Goal: Task Accomplishment & Management: Manage account settings

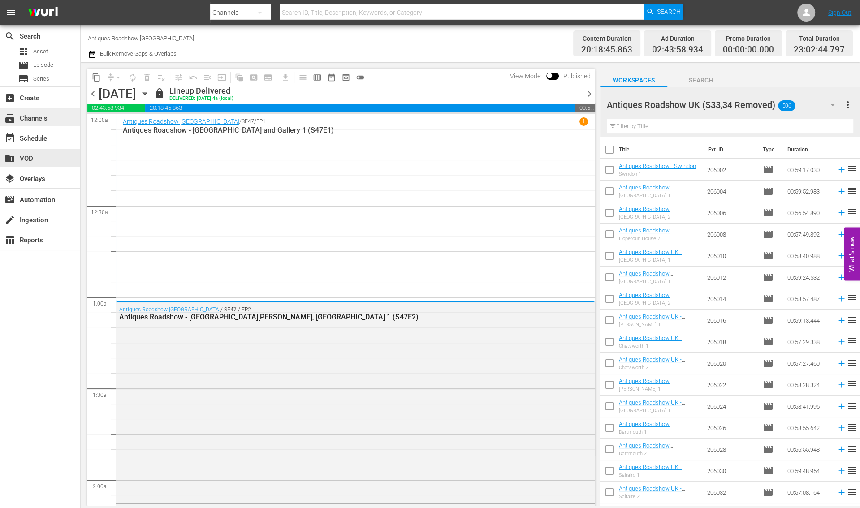
scroll to position [732, 0]
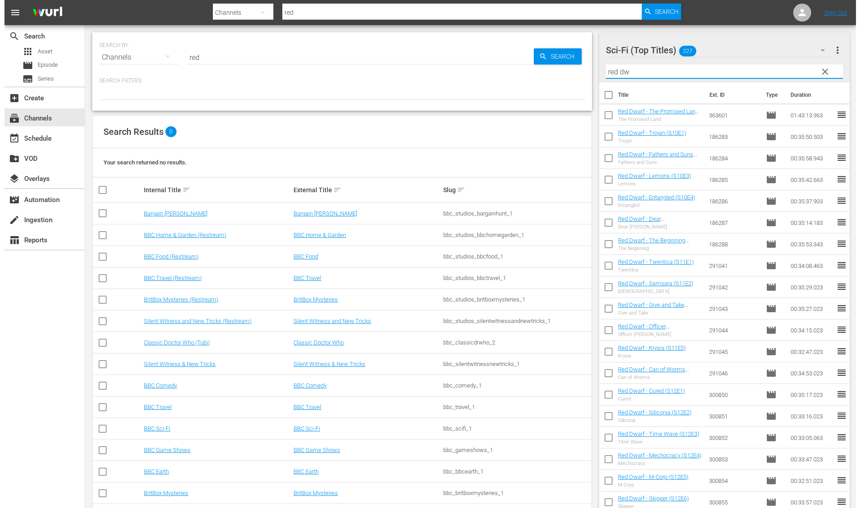
scroll to position [840, 0]
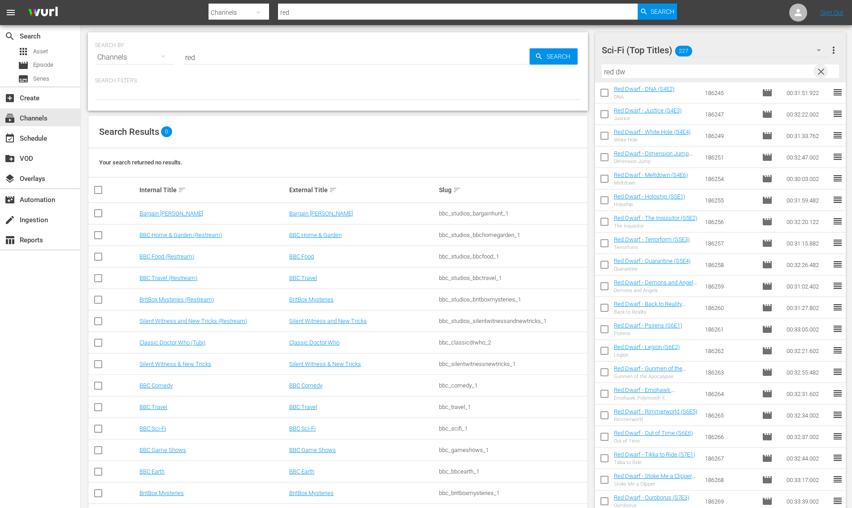
click at [823, 70] on span "clear" at bounding box center [820, 71] width 11 height 11
click at [143, 434] on td "BBC Sci-Fi" at bounding box center [213, 429] width 150 height 22
click at [143, 431] on link "BBC Sci-Fi" at bounding box center [152, 428] width 26 height 7
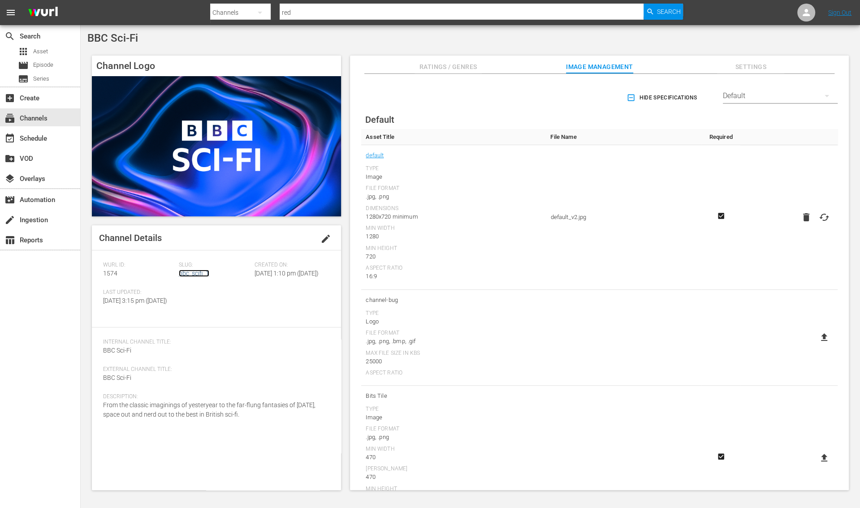
click at [195, 273] on link "bbc_scifi_1" at bounding box center [194, 273] width 30 height 7
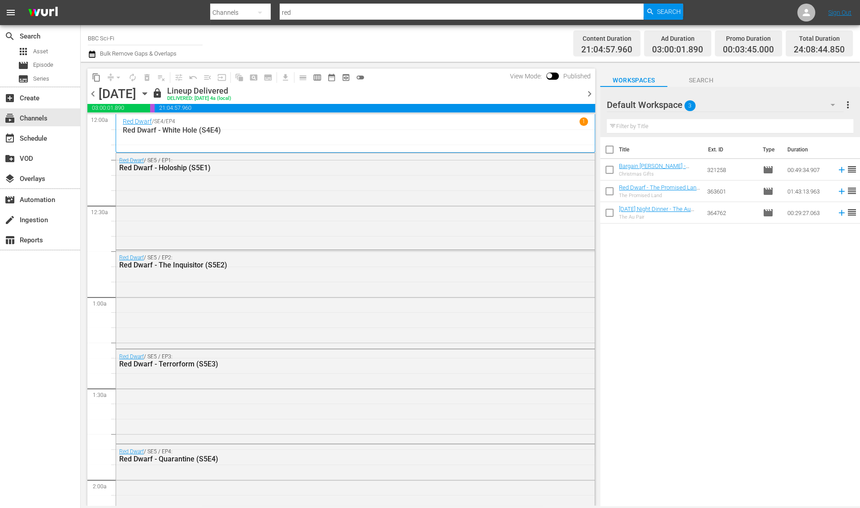
click at [94, 52] on icon "button" at bounding box center [92, 54] width 6 height 7
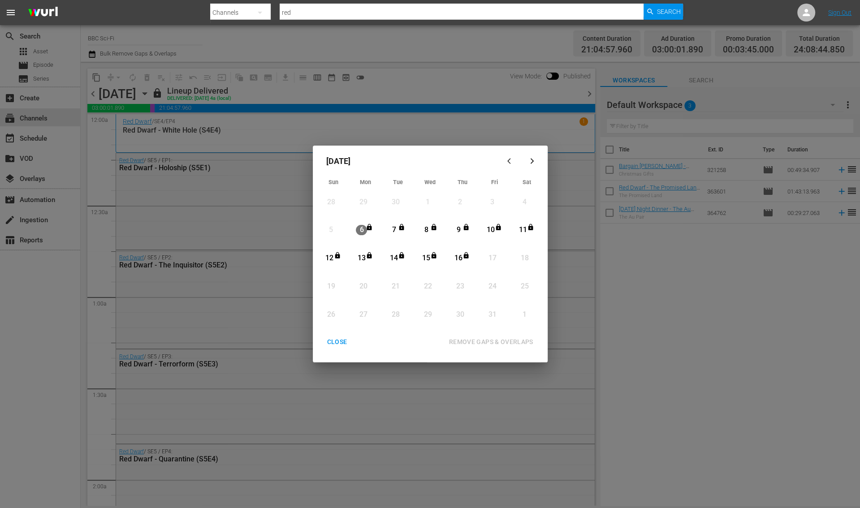
click at [329, 343] on div "CLOSE" at bounding box center [337, 342] width 35 height 11
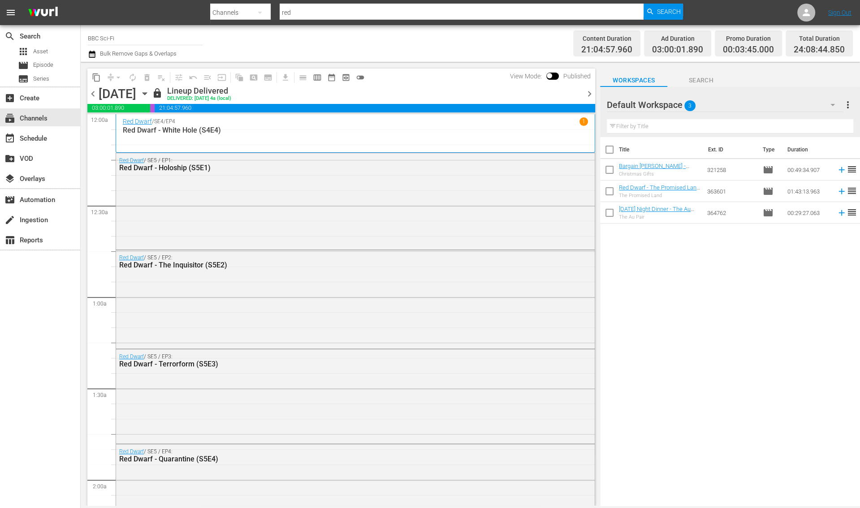
click at [150, 100] on div "Thursday, October 2nd October 2nd" at bounding box center [124, 94] width 51 height 15
click at [150, 99] on div "Thursday, October 2nd October 2nd" at bounding box center [124, 94] width 51 height 15
click at [150, 94] on icon "button" at bounding box center [145, 94] width 10 height 10
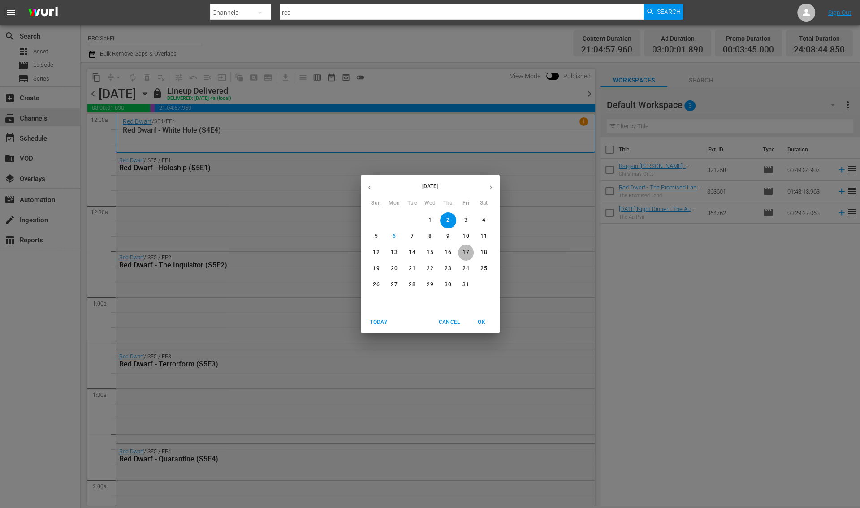
click at [467, 249] on p "17" at bounding box center [466, 253] width 6 height 8
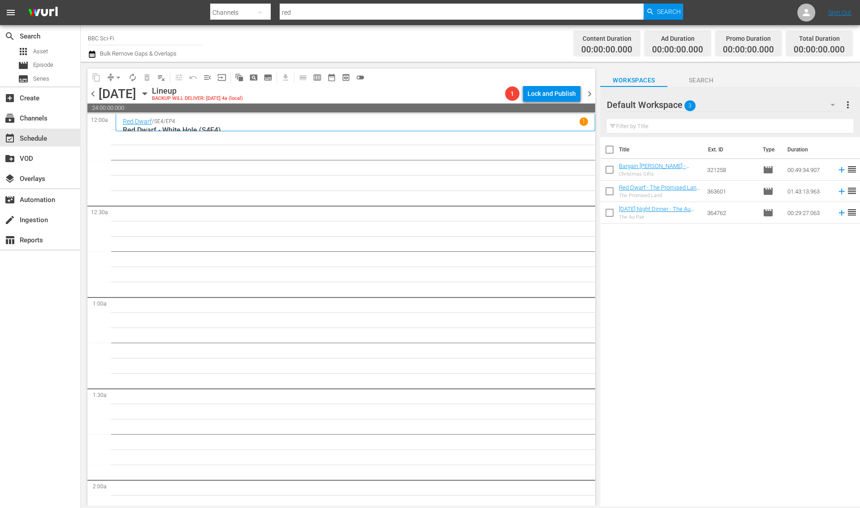
click at [95, 95] on span "chevron_left" at bounding box center [92, 93] width 11 height 11
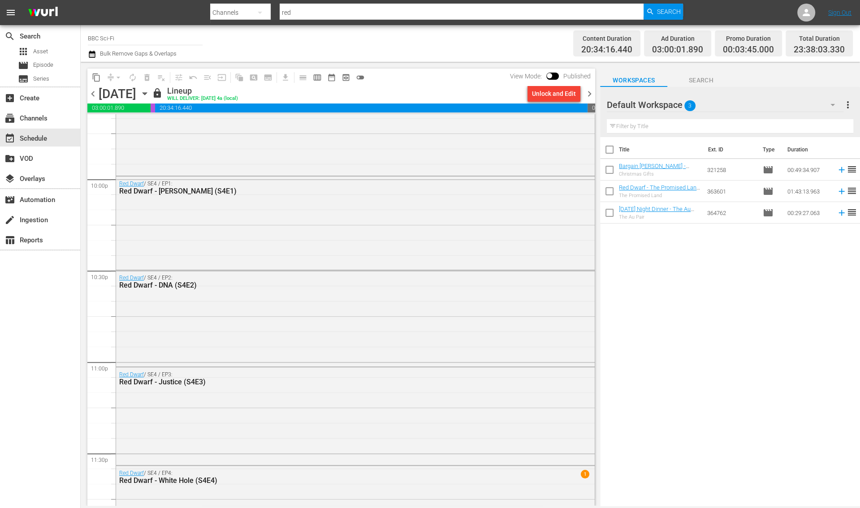
scroll to position [4014, 0]
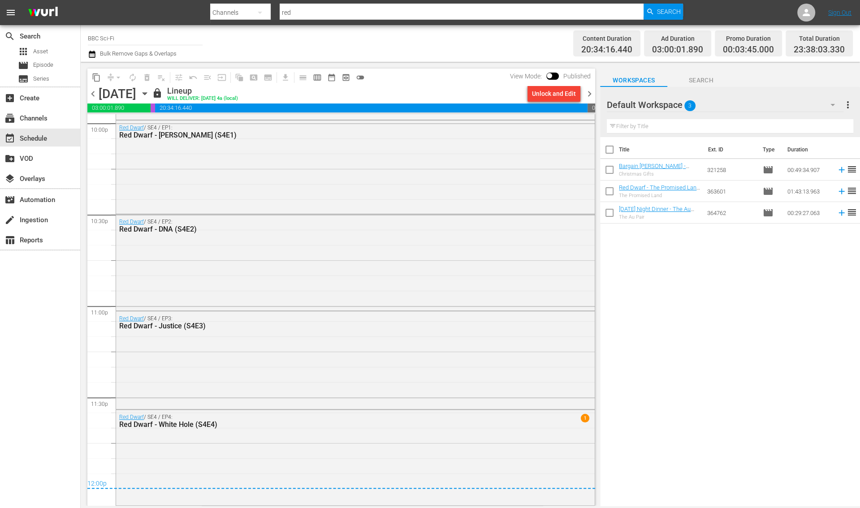
click at [590, 95] on span "chevron_right" at bounding box center [589, 93] width 11 height 11
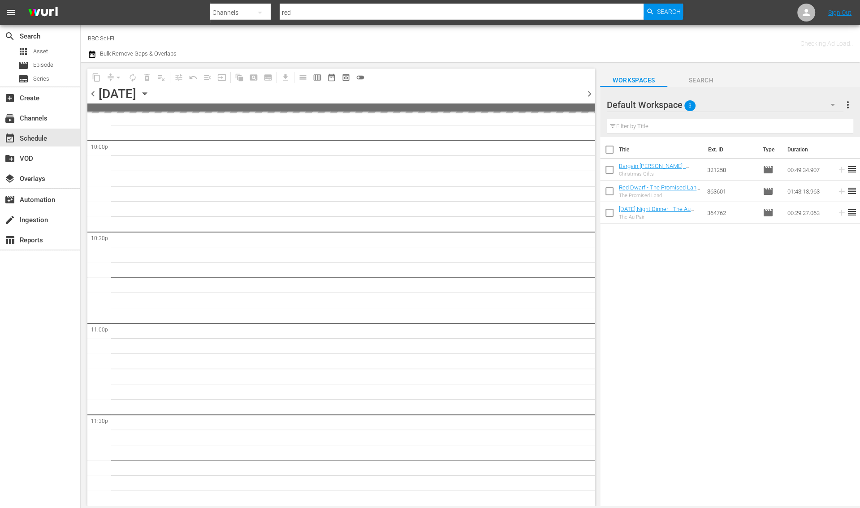
scroll to position [3996, 0]
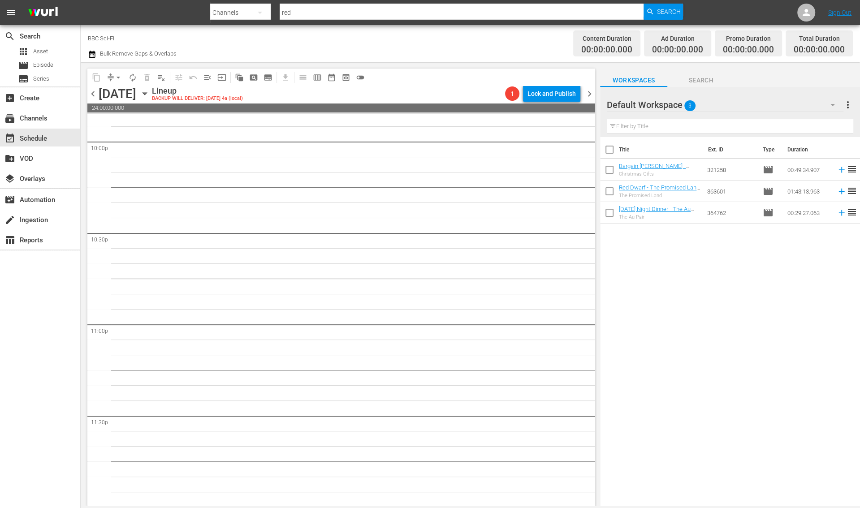
click at [150, 96] on icon "button" at bounding box center [145, 94] width 10 height 10
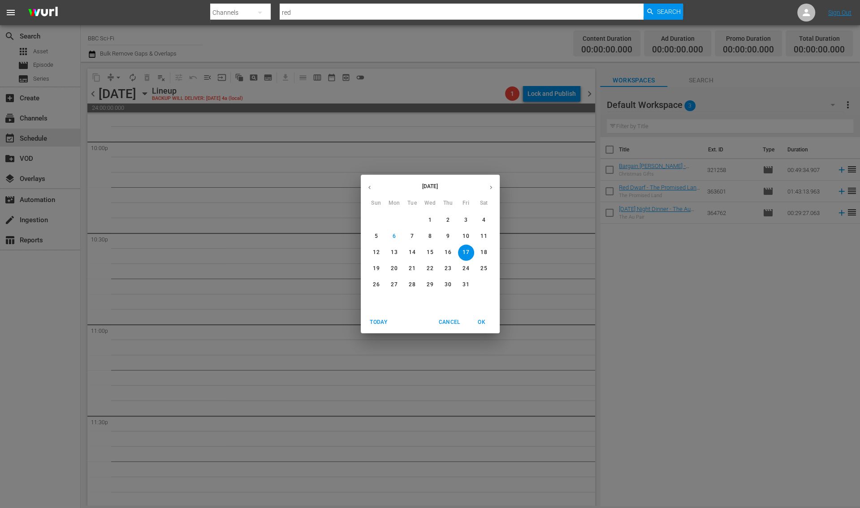
click at [372, 188] on icon "button" at bounding box center [369, 187] width 7 height 7
click at [428, 256] on p "17" at bounding box center [430, 253] width 6 height 8
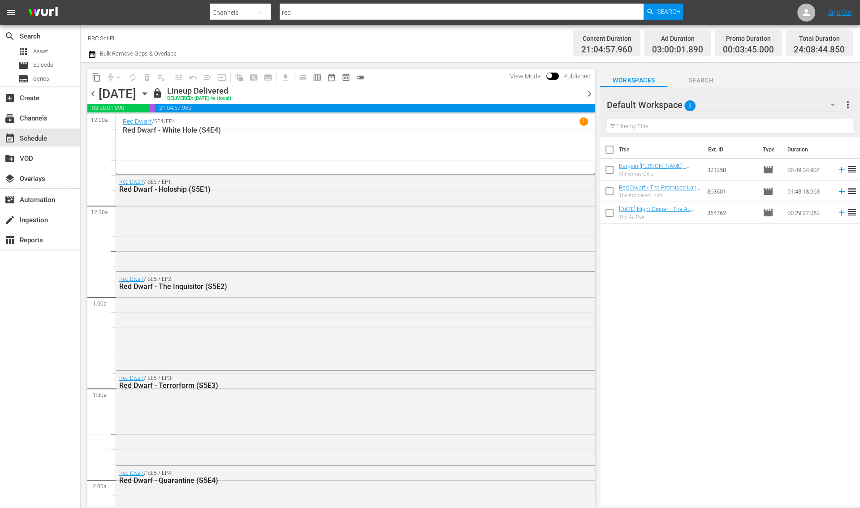
click at [93, 56] on icon "button" at bounding box center [92, 54] width 9 height 11
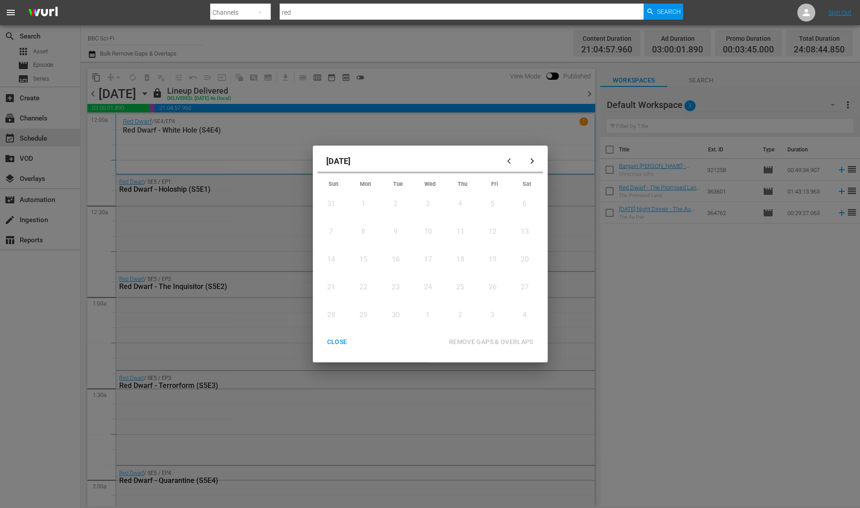
click at [532, 162] on icon "button" at bounding box center [533, 161] width 4 height 6
click at [338, 343] on div "CLOSE" at bounding box center [337, 342] width 35 height 11
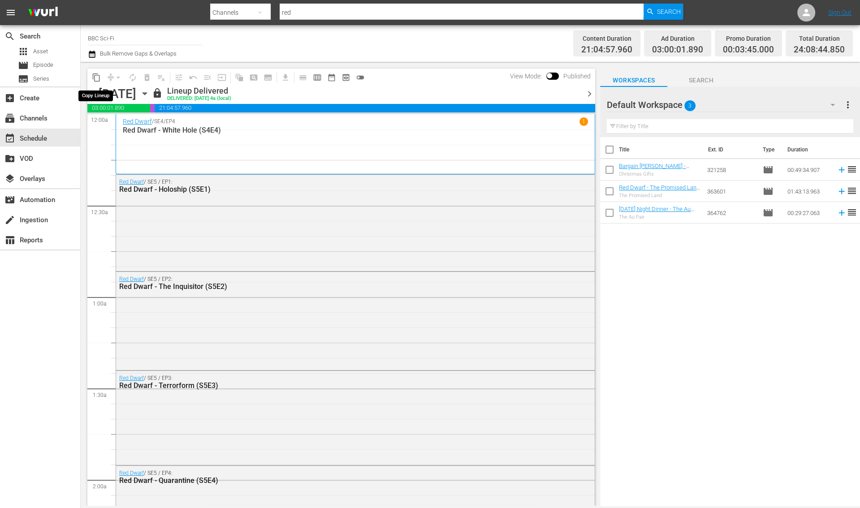
click at [95, 77] on span "content_copy" at bounding box center [96, 77] width 9 height 9
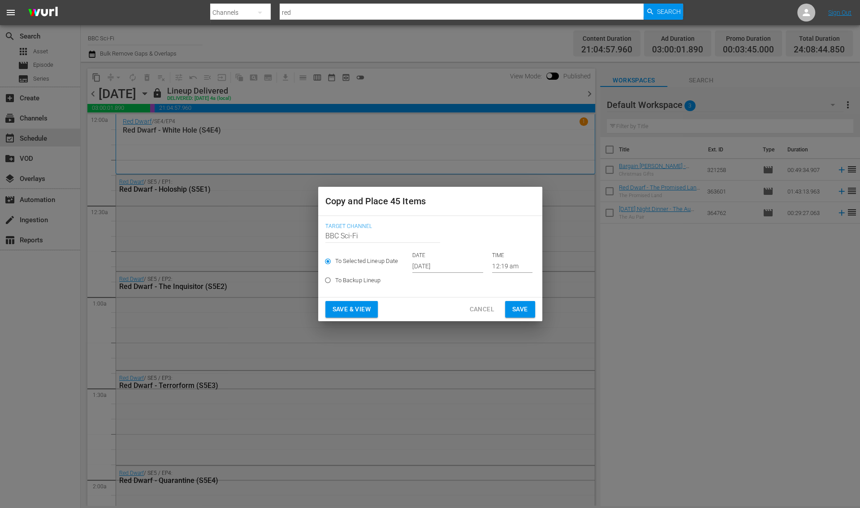
click at [427, 265] on input "Oct 8th 2025" at bounding box center [447, 266] width 71 height 13
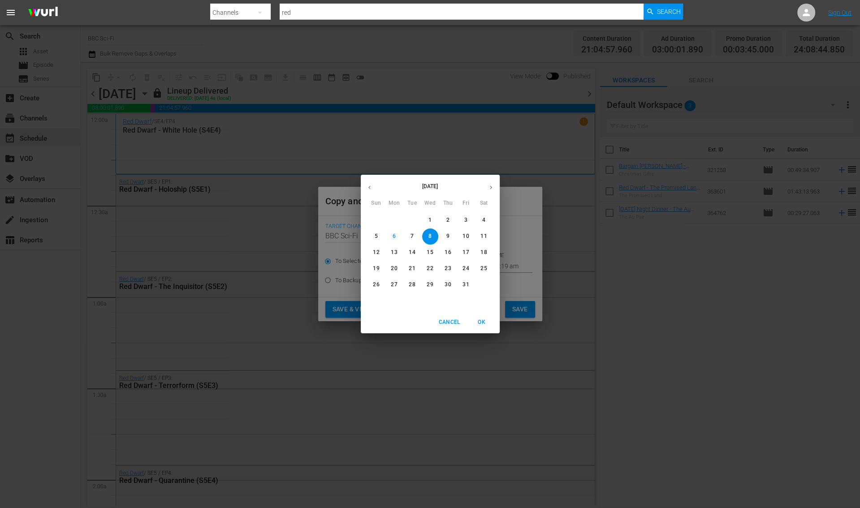
click at [467, 254] on p "17" at bounding box center [466, 253] width 6 height 8
type input "Oct 17th 2025"
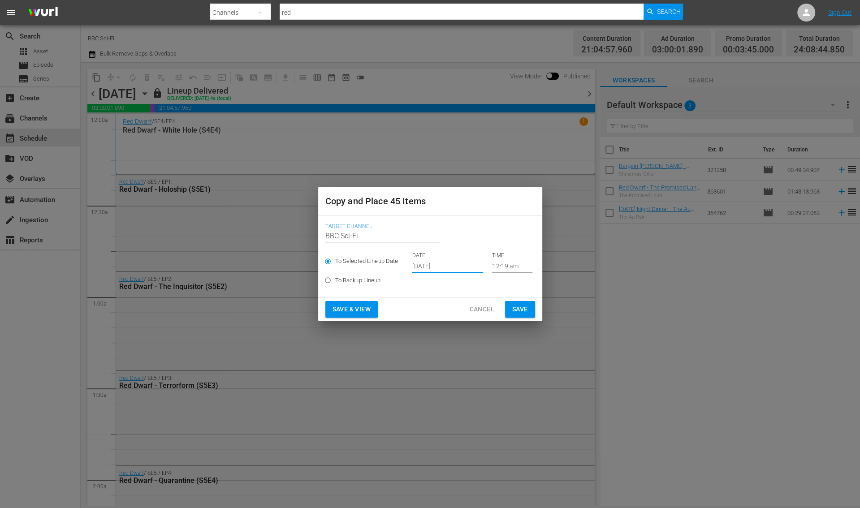
click at [516, 314] on span "Save" at bounding box center [520, 309] width 16 height 11
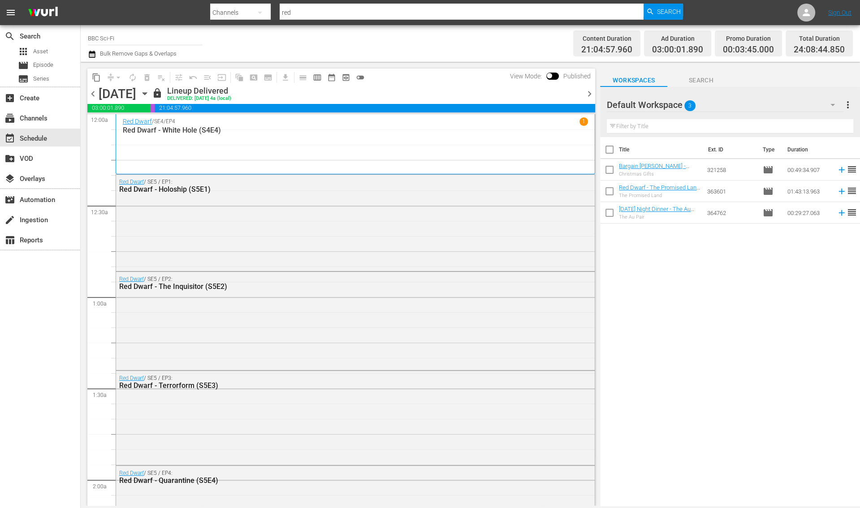
click at [587, 100] on div "chevron_left Wednesday, September 17th September 17th lock Lineup Delivered DEL…" at bounding box center [341, 94] width 508 height 17
click at [588, 90] on span "chevron_right" at bounding box center [589, 93] width 11 height 11
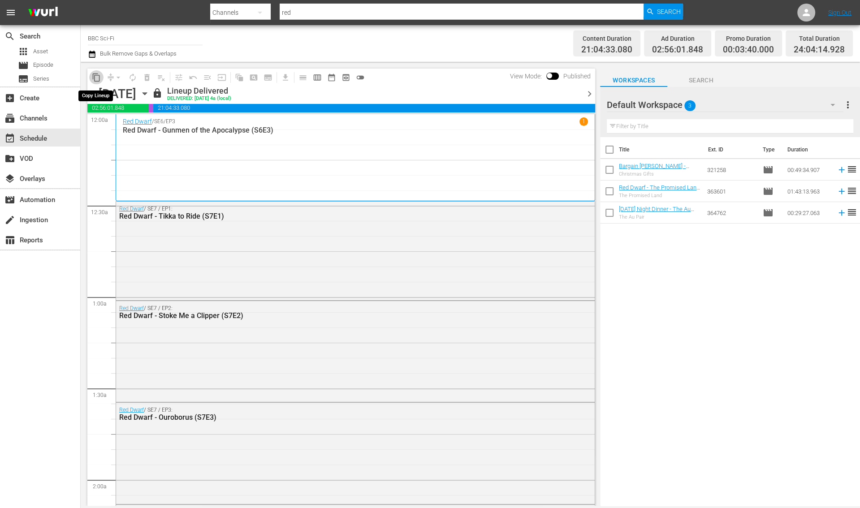
click at [95, 79] on span "content_copy" at bounding box center [96, 77] width 9 height 9
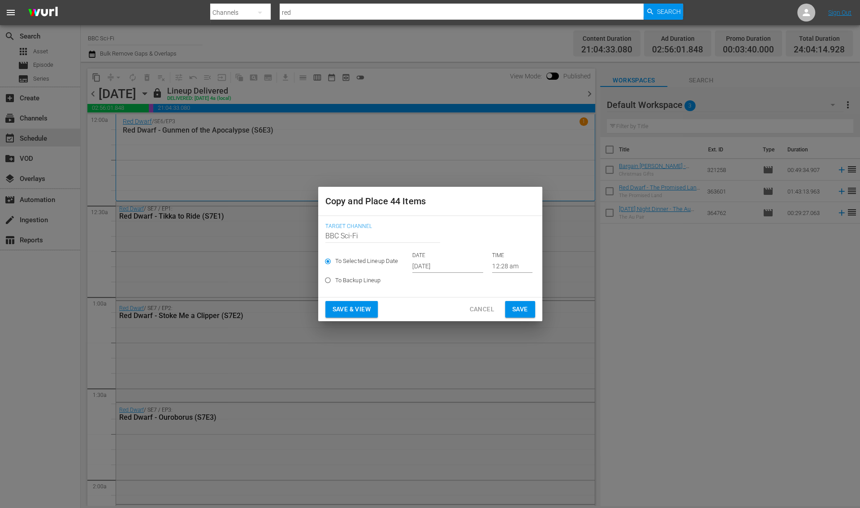
click at [417, 266] on input "Oct 8th 2025" at bounding box center [447, 266] width 71 height 13
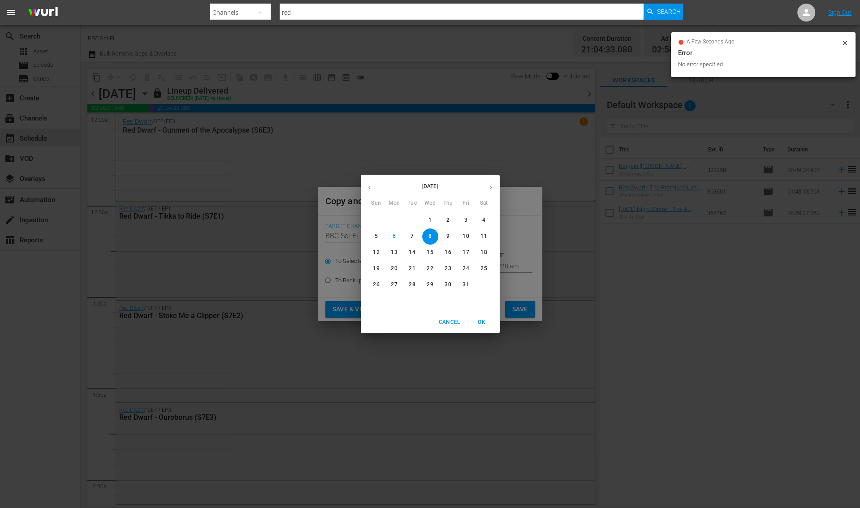
click at [494, 186] on button "button" at bounding box center [490, 187] width 17 height 17
click at [413, 268] on p "18" at bounding box center [412, 269] width 6 height 8
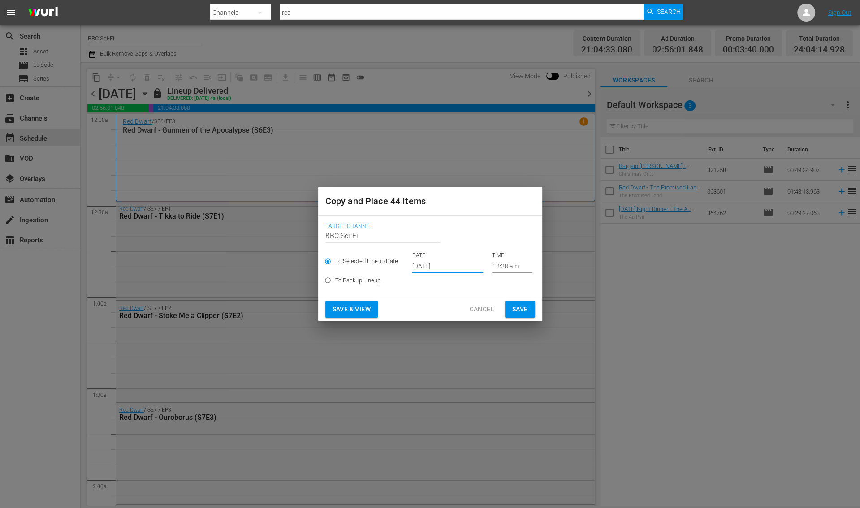
click at [418, 268] on input "Nov 18th 2025" at bounding box center [447, 266] width 71 height 13
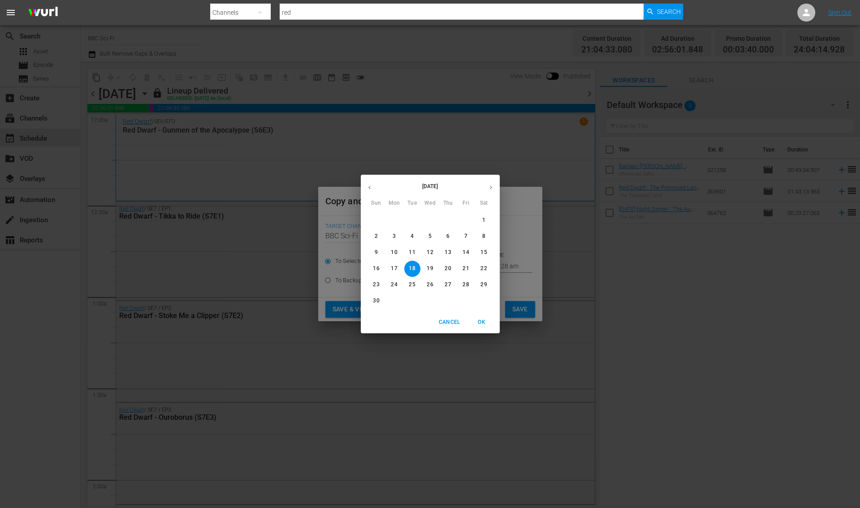
click at [368, 190] on icon "button" at bounding box center [369, 187] width 7 height 7
click at [484, 256] on button "18" at bounding box center [484, 253] width 16 height 16
type input "Oct 18th 2025"
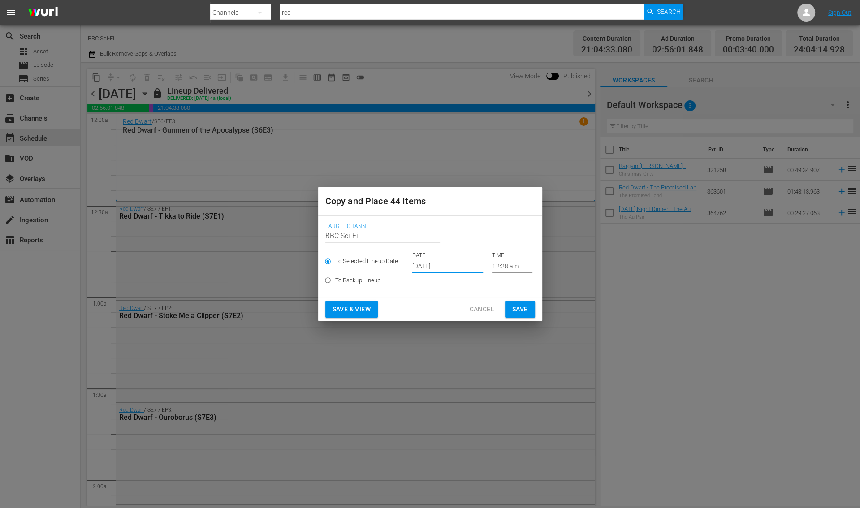
click at [525, 310] on span "Save" at bounding box center [520, 309] width 16 height 11
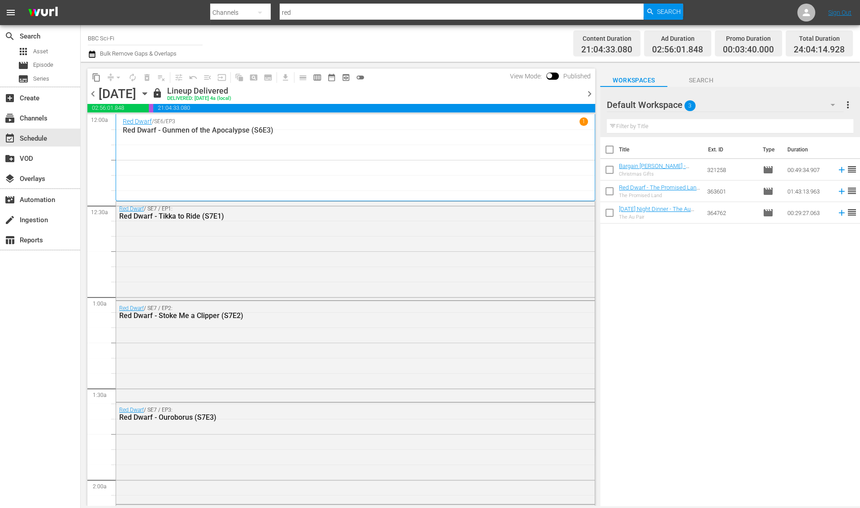
click at [591, 93] on span "chevron_right" at bounding box center [589, 93] width 11 height 11
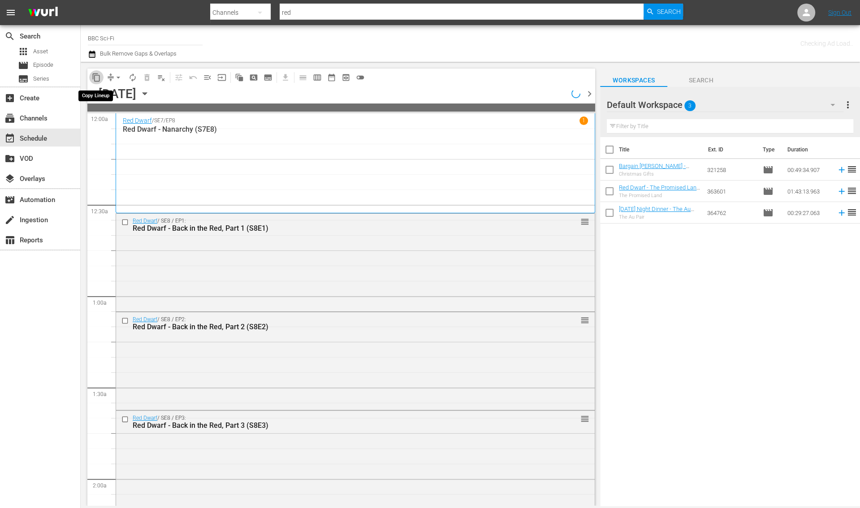
click at [96, 77] on span "content_copy" at bounding box center [96, 77] width 9 height 9
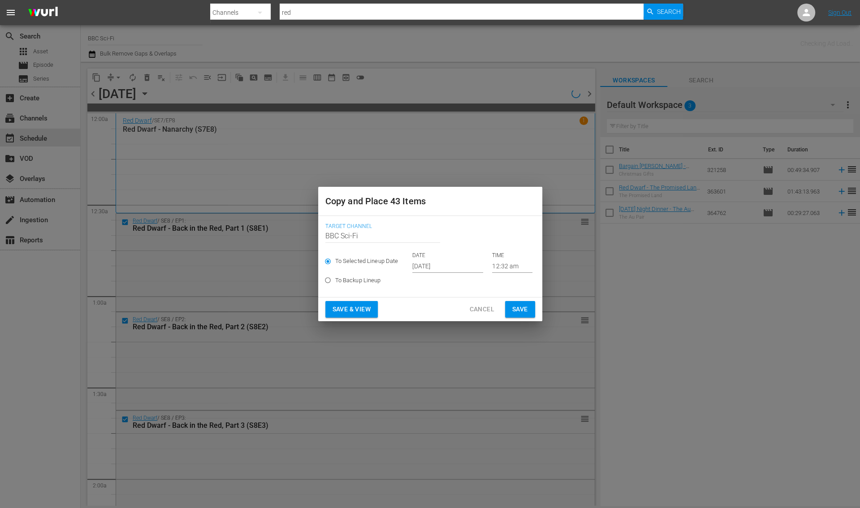
click at [425, 265] on input "Oct 8th 2025" at bounding box center [447, 266] width 71 height 13
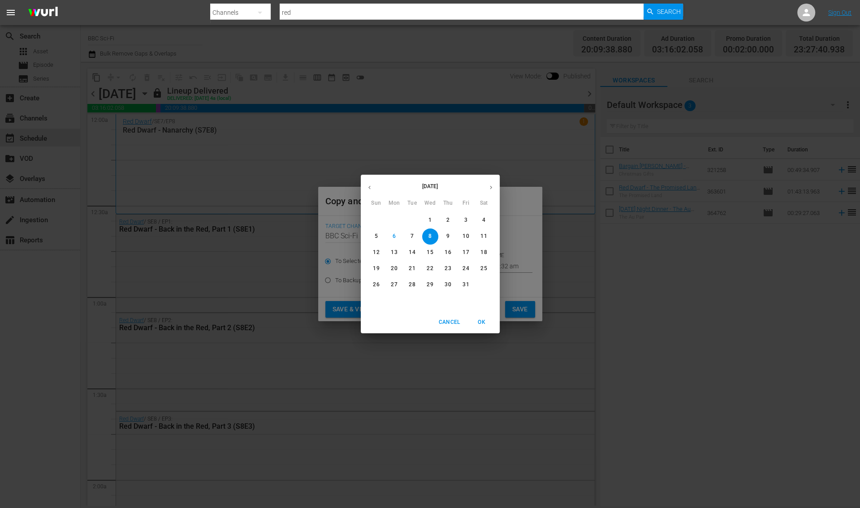
click at [379, 273] on button "19" at bounding box center [376, 269] width 16 height 16
type input "Oct 19th 2025"
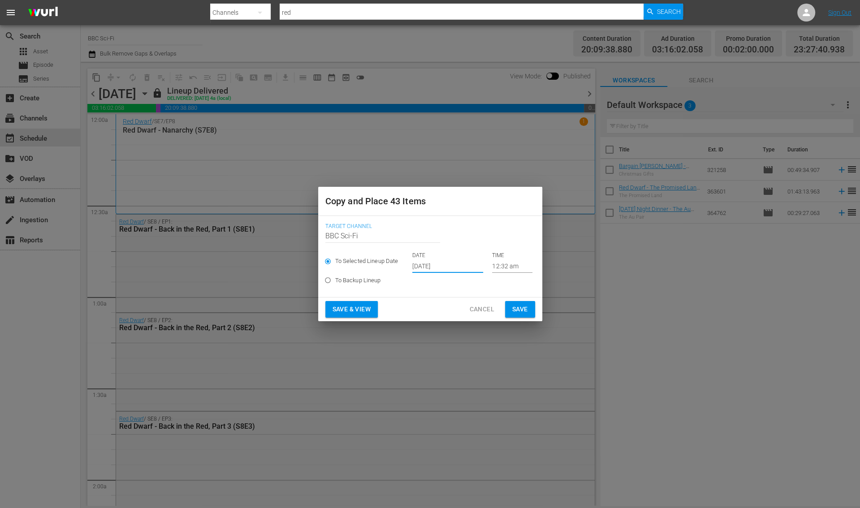
click at [517, 308] on span "Save" at bounding box center [520, 309] width 16 height 11
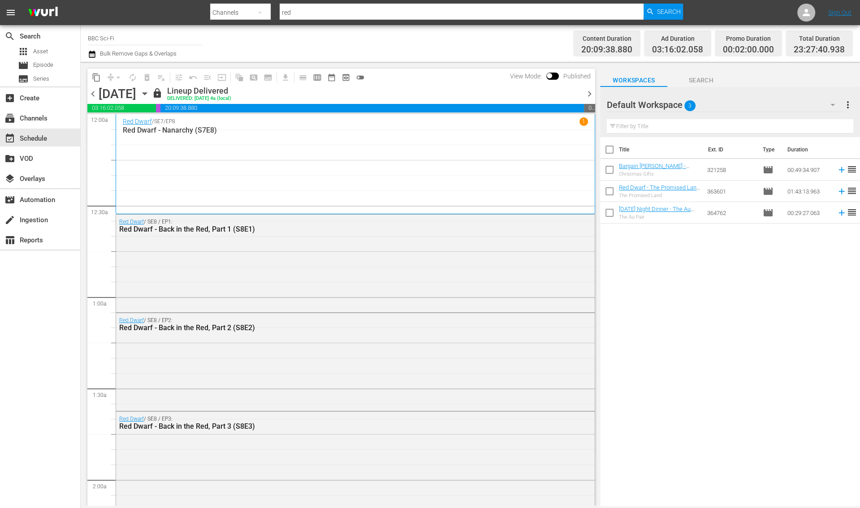
click at [594, 92] on span "chevron_right" at bounding box center [589, 93] width 11 height 11
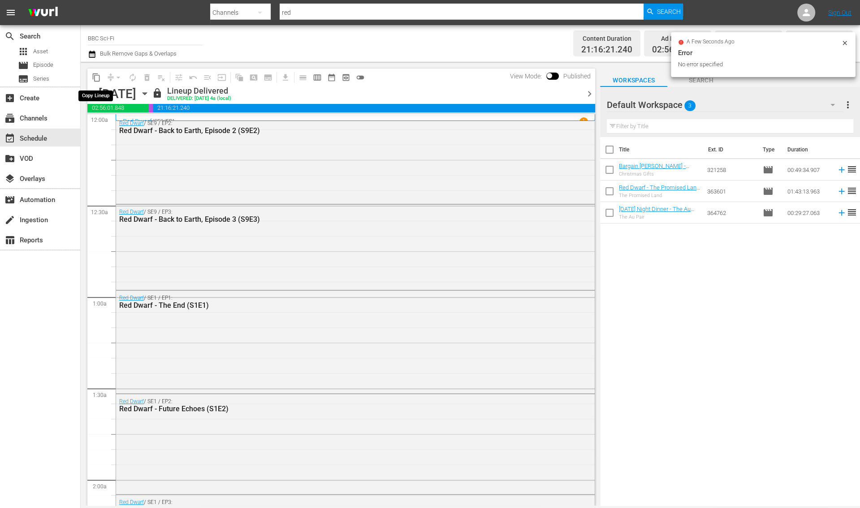
click at [98, 77] on span "content_copy" at bounding box center [96, 77] width 9 height 9
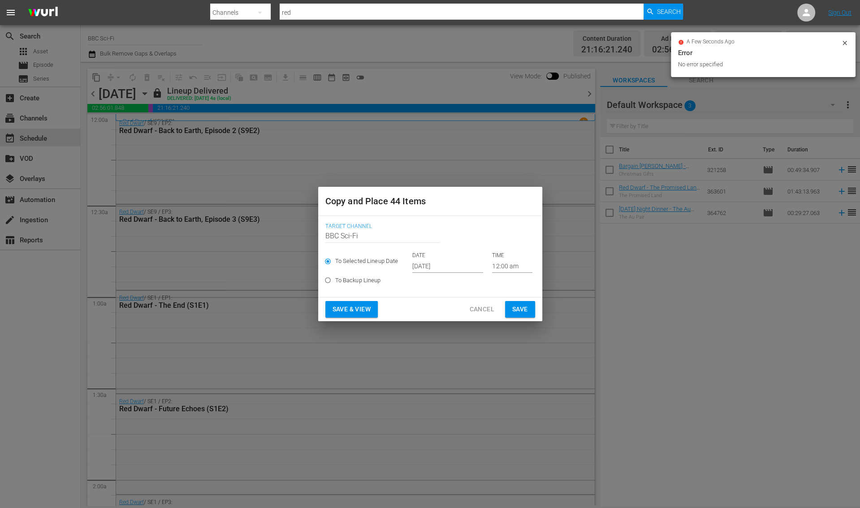
click at [436, 266] on input "Oct 8th 2025" at bounding box center [447, 266] width 71 height 13
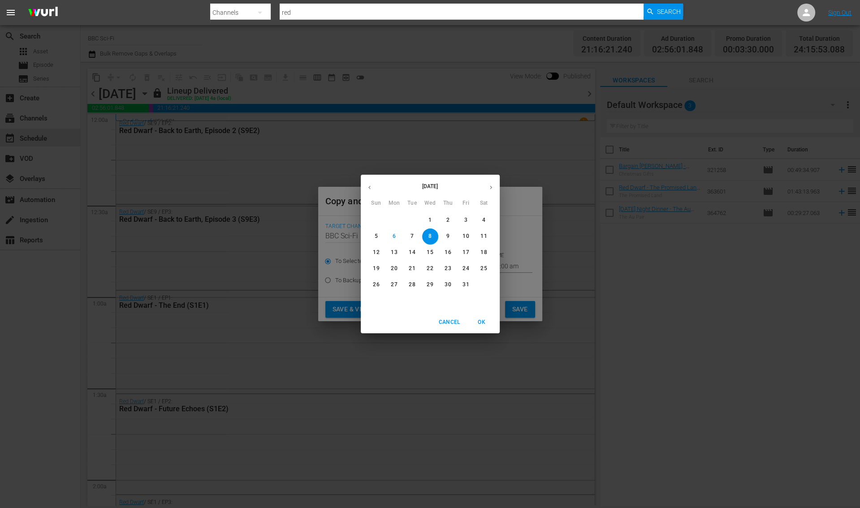
click at [391, 267] on p "20" at bounding box center [394, 269] width 6 height 8
type input "Oct 20th 2025"
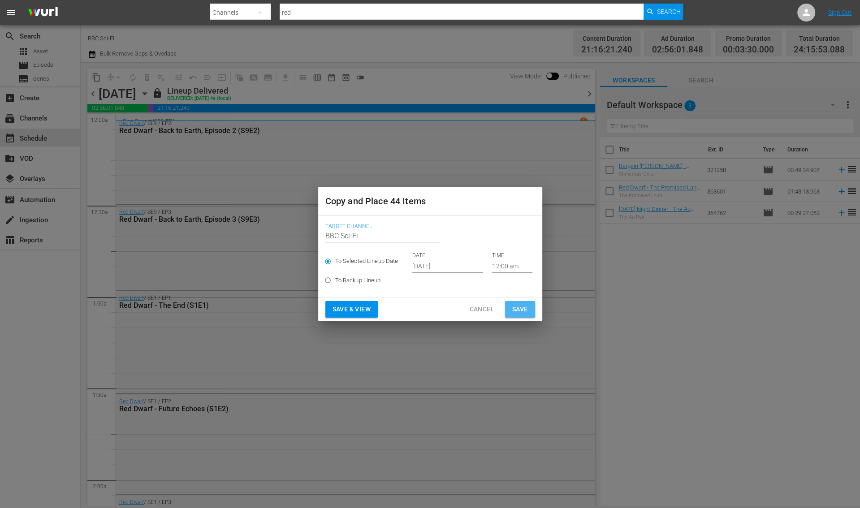
click at [516, 307] on span "Save" at bounding box center [520, 309] width 16 height 11
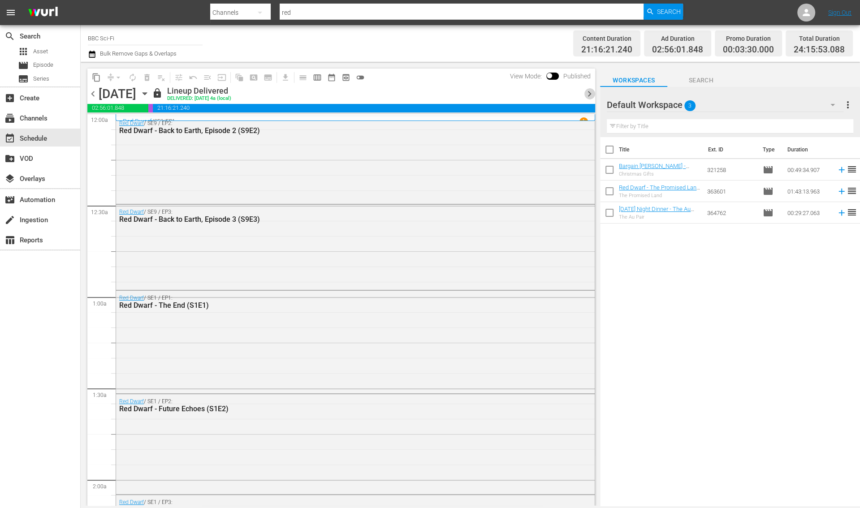
click at [591, 94] on span "chevron_right" at bounding box center [589, 93] width 11 height 11
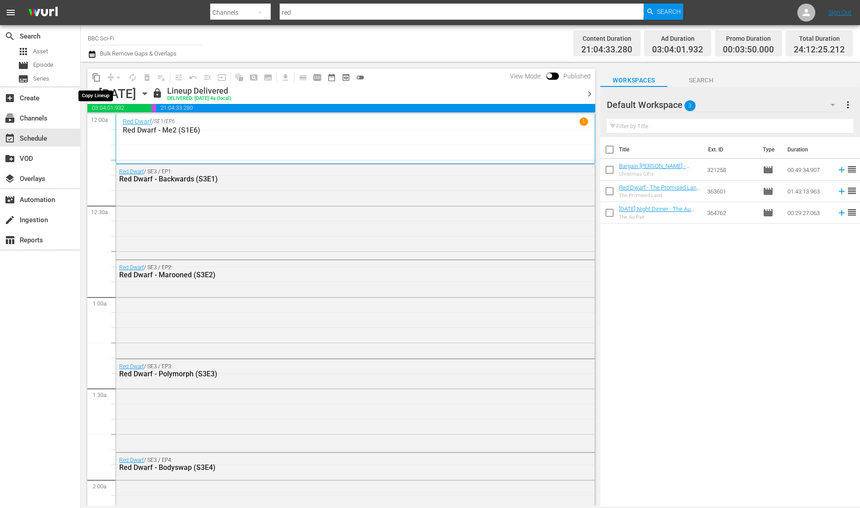
click at [96, 78] on span "content_copy" at bounding box center [96, 77] width 9 height 9
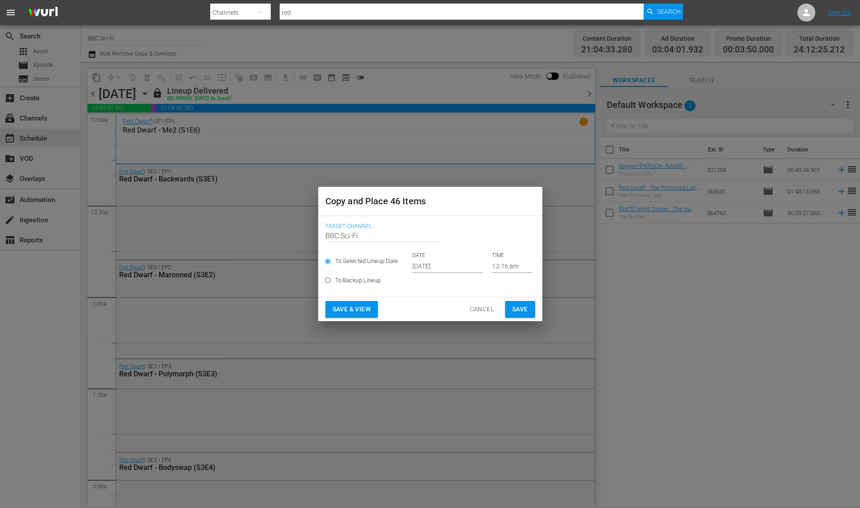
click at [423, 267] on input "Oct 8th 2025" at bounding box center [447, 266] width 71 height 13
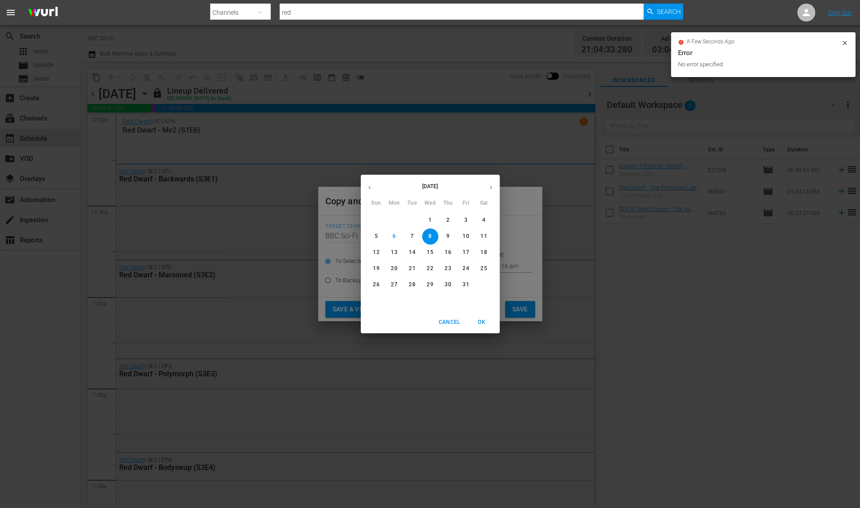
click at [411, 268] on p "21" at bounding box center [412, 269] width 6 height 8
type input "Oct 21st 2025"
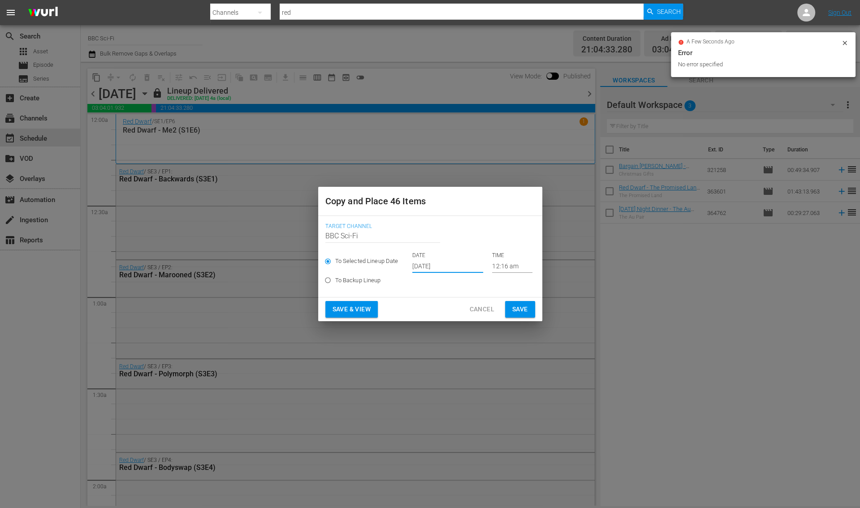
click at [516, 310] on span "Save" at bounding box center [520, 309] width 16 height 11
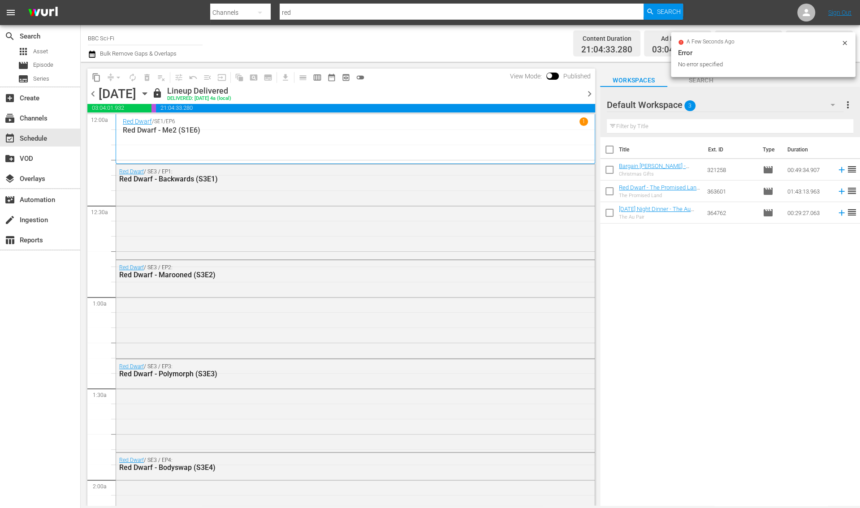
click at [593, 89] on span "chevron_right" at bounding box center [589, 93] width 11 height 11
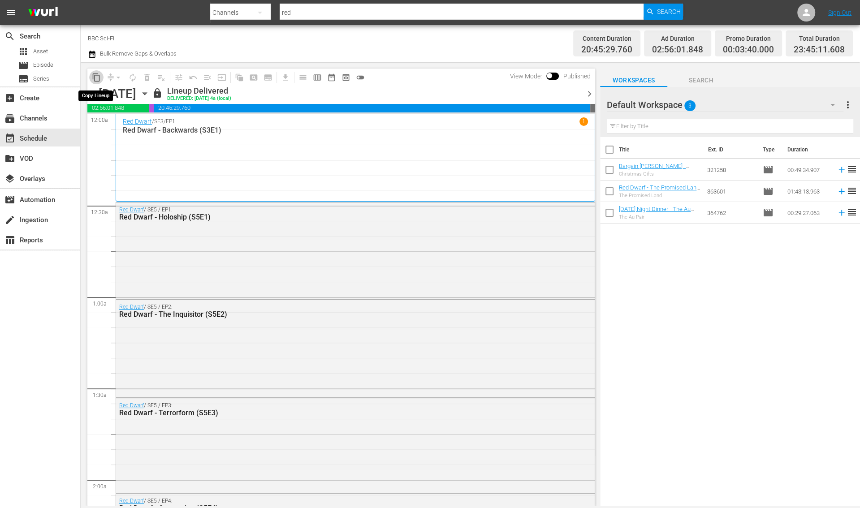
click at [99, 78] on span "content_copy" at bounding box center [96, 77] width 9 height 9
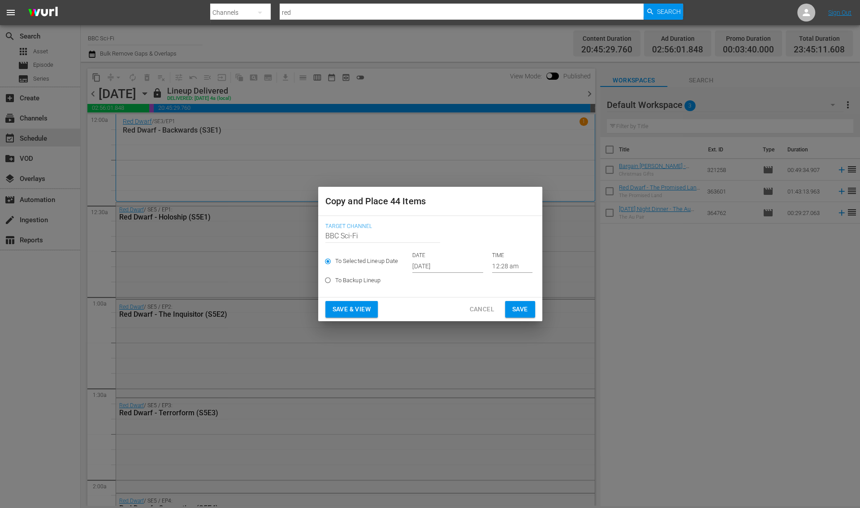
click at [420, 264] on input "Oct 8th 2025" at bounding box center [447, 266] width 71 height 13
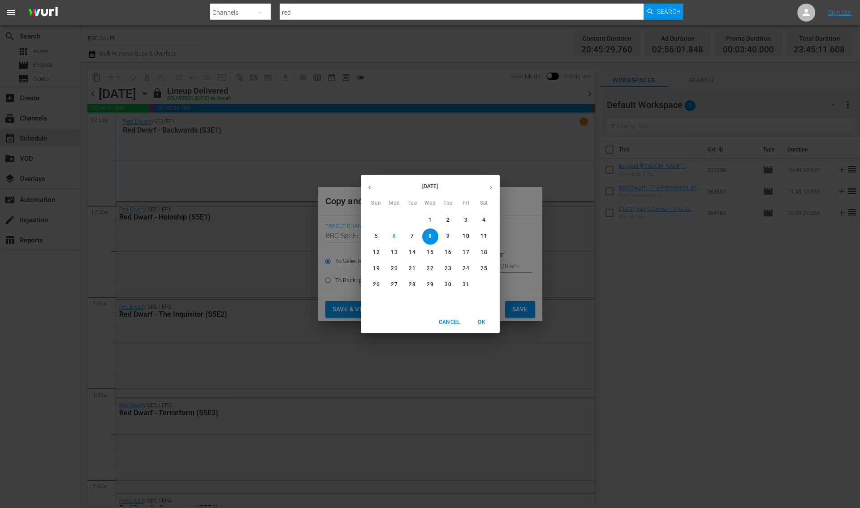
click at [432, 272] on p "22" at bounding box center [430, 269] width 6 height 8
type input "Oct 22nd 2025"
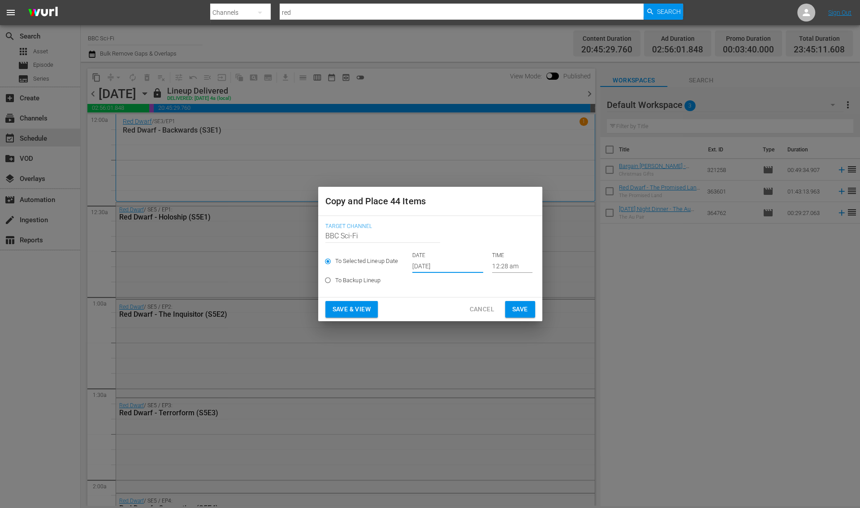
click at [516, 304] on span "Save" at bounding box center [520, 309] width 16 height 11
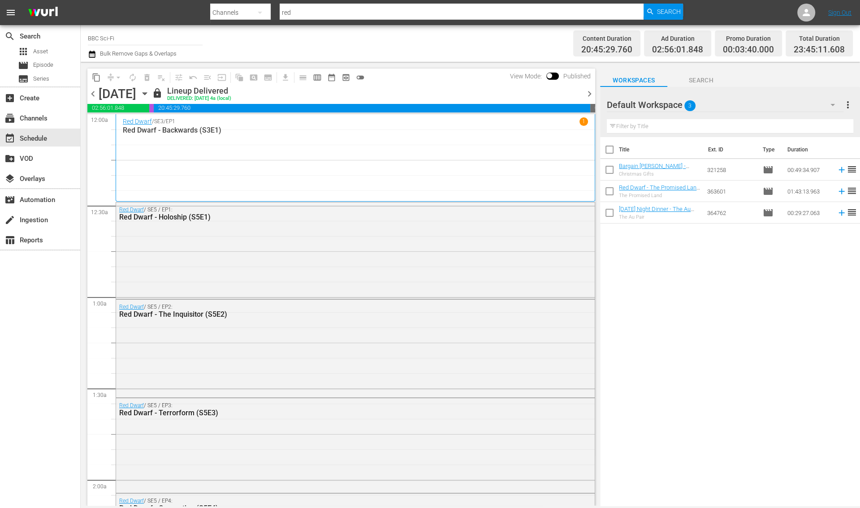
click at [589, 90] on span "chevron_right" at bounding box center [589, 93] width 11 height 11
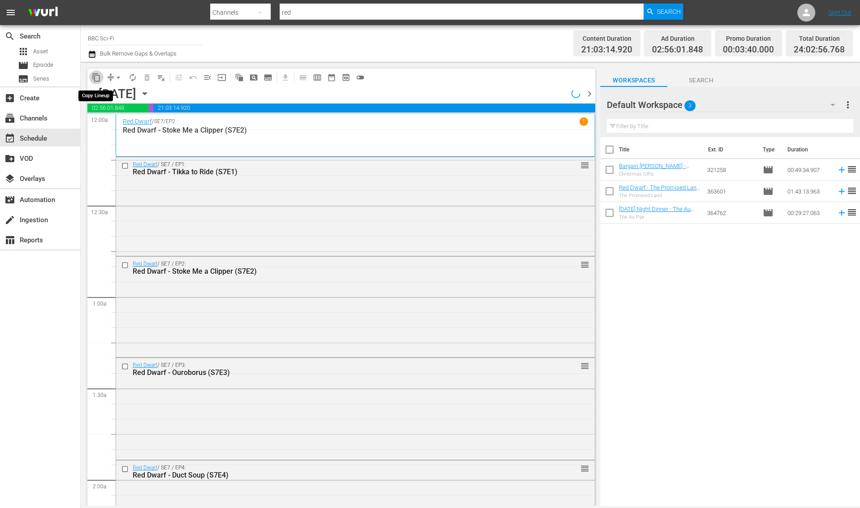
click at [95, 77] on span "content_copy" at bounding box center [96, 77] width 9 height 9
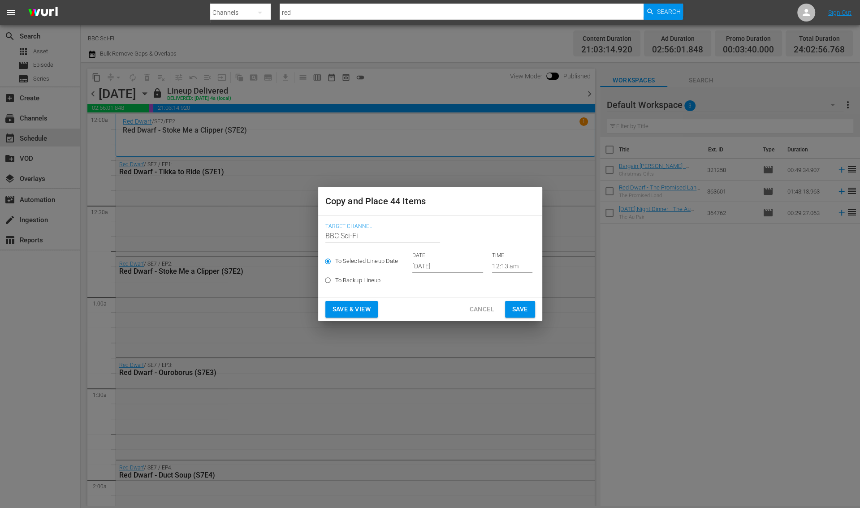
click at [439, 271] on input "Oct 8th 2025" at bounding box center [447, 266] width 71 height 13
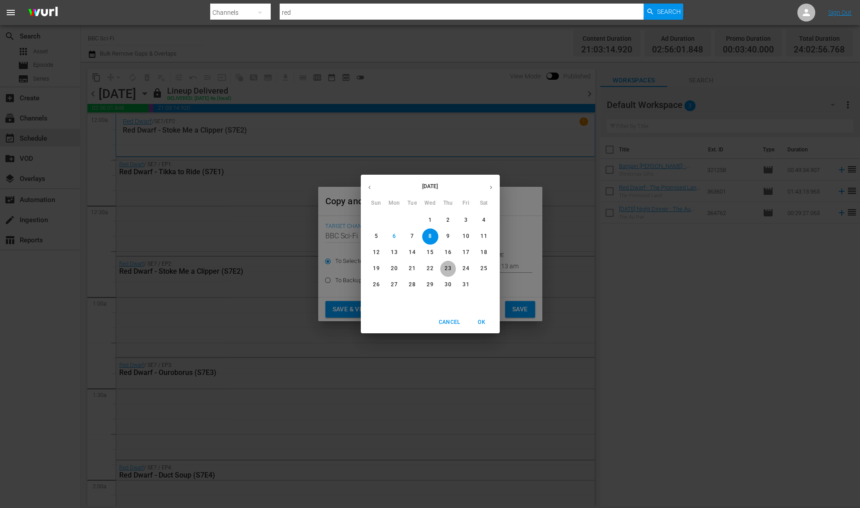
click at [449, 267] on p "23" at bounding box center [448, 269] width 6 height 8
type input "Oct 23rd 2025"
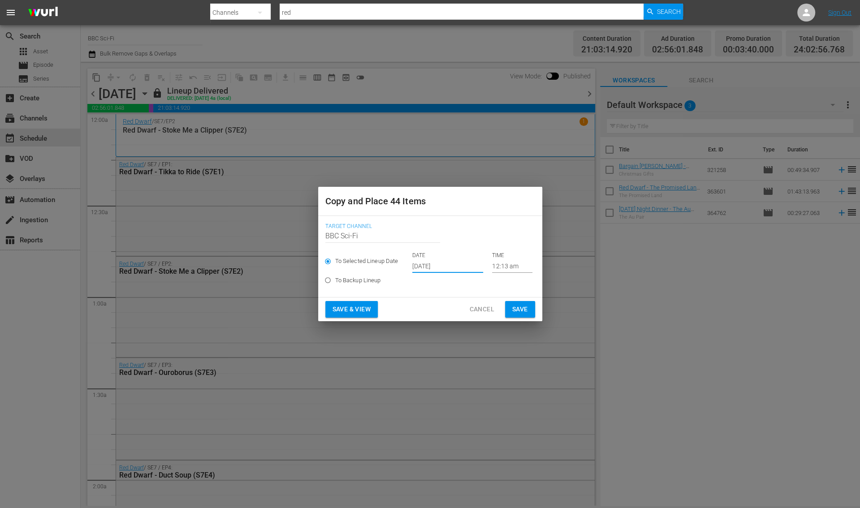
click at [518, 309] on span "Save" at bounding box center [520, 309] width 16 height 11
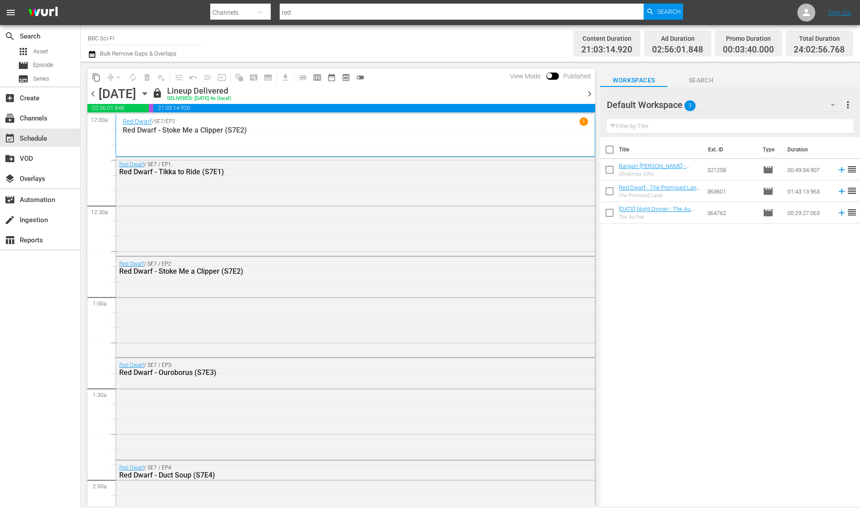
click at [590, 89] on span "chevron_right" at bounding box center [589, 93] width 11 height 11
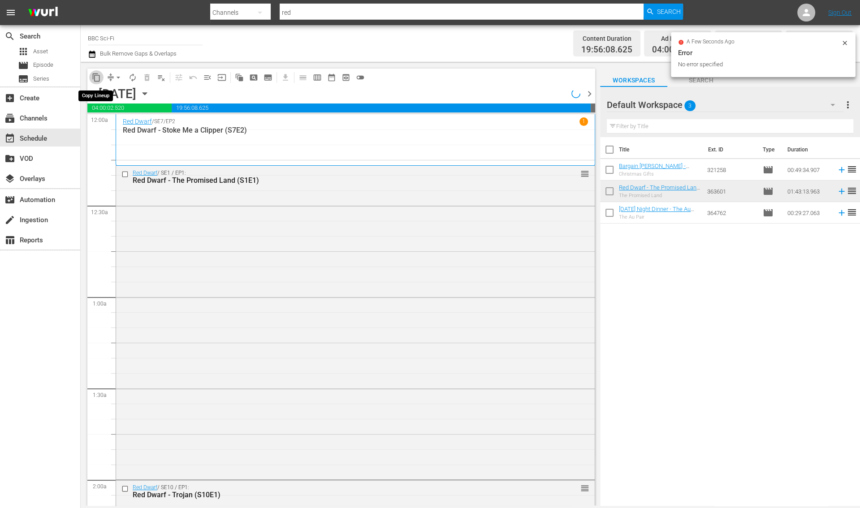
click at [95, 78] on span "content_copy" at bounding box center [96, 77] width 9 height 9
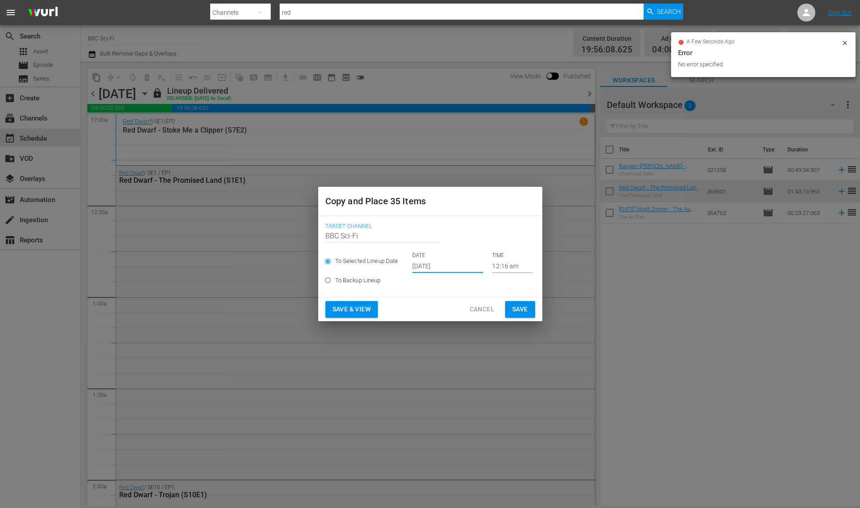
click at [430, 263] on input "Oct 8th 2025" at bounding box center [447, 266] width 71 height 13
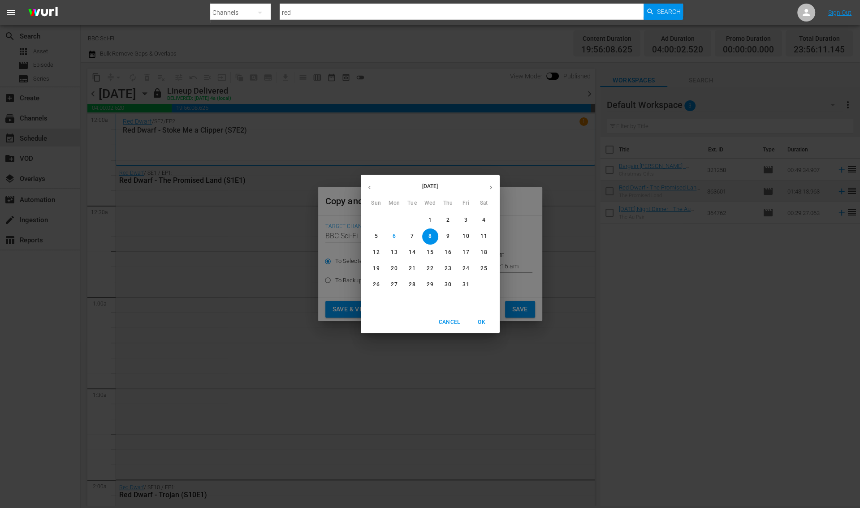
click at [463, 266] on p "24" at bounding box center [466, 269] width 6 height 8
type input "Oct 24th 2025"
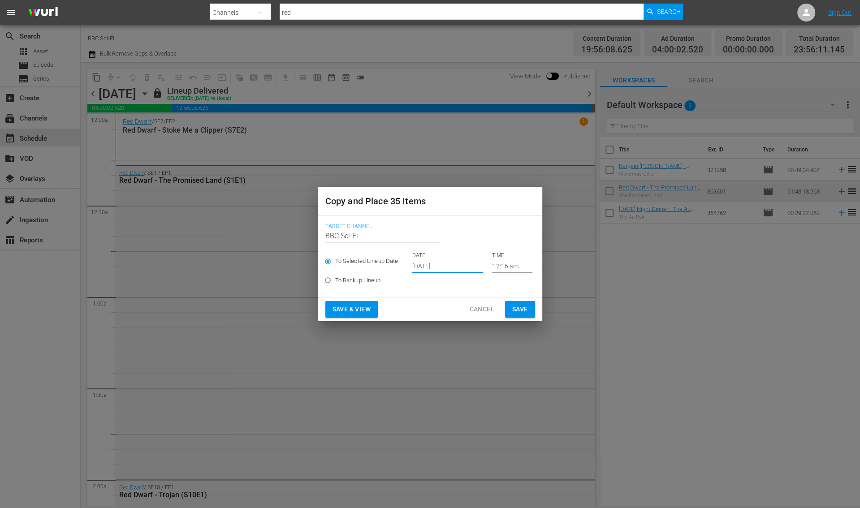
click at [514, 306] on span "Save" at bounding box center [520, 309] width 16 height 11
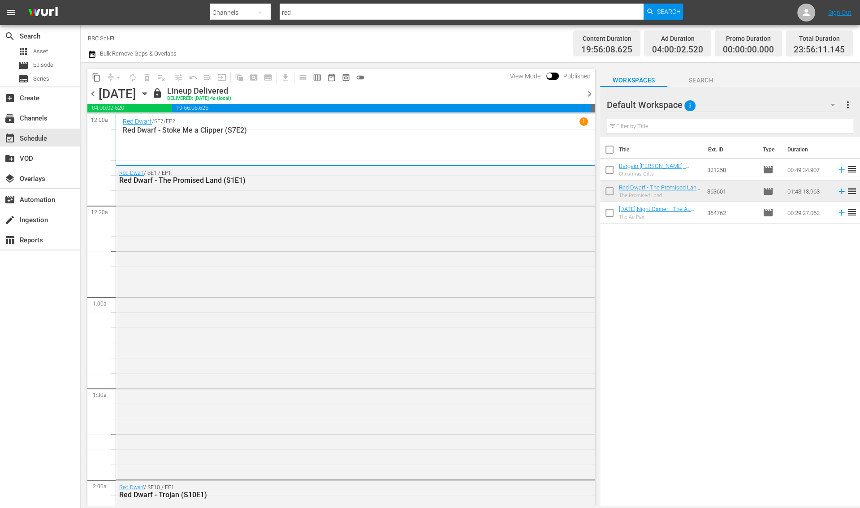
click at [587, 97] on span "chevron_right" at bounding box center [589, 93] width 11 height 11
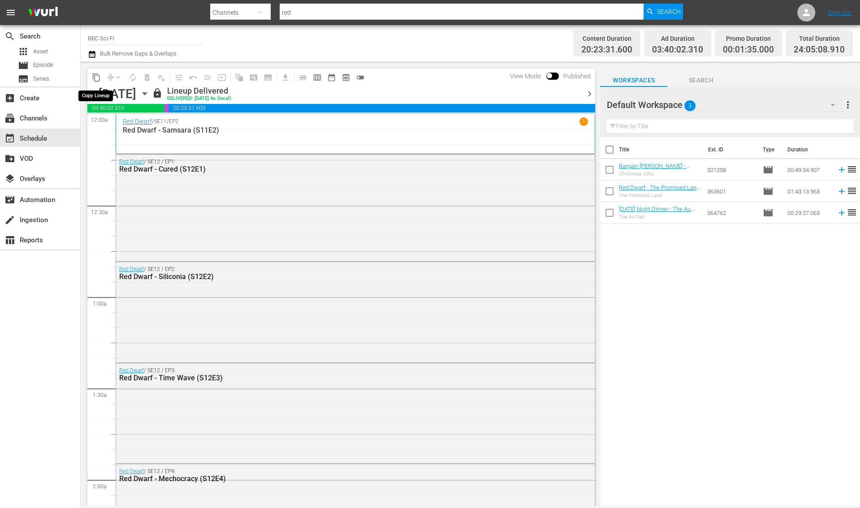
click at [93, 78] on span "content_copy" at bounding box center [96, 77] width 9 height 9
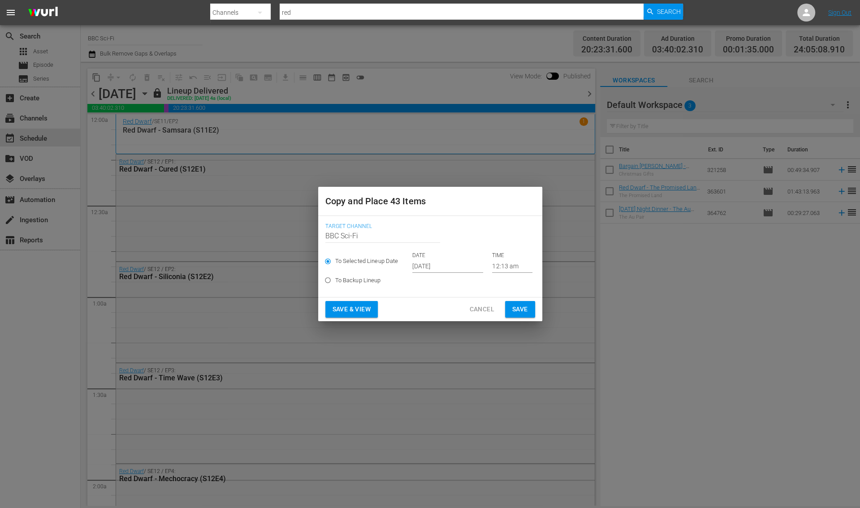
click at [420, 268] on input "Oct 8th 2025" at bounding box center [447, 266] width 71 height 13
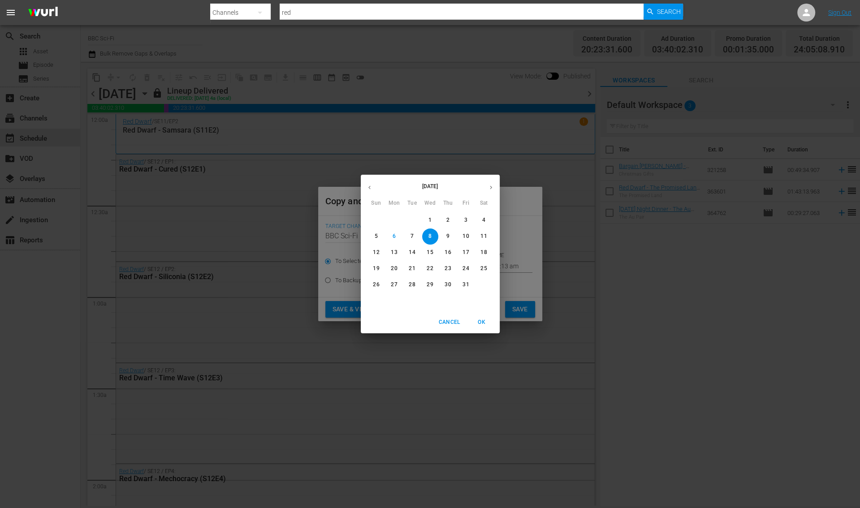
click at [488, 264] on button "25" at bounding box center [484, 269] width 16 height 16
type input "Oct 25th 2025"
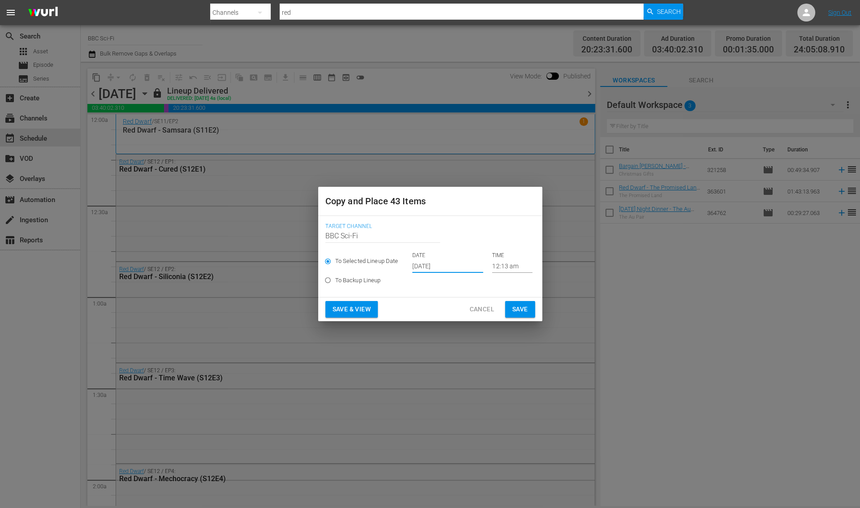
click at [516, 308] on span "Save" at bounding box center [520, 309] width 16 height 11
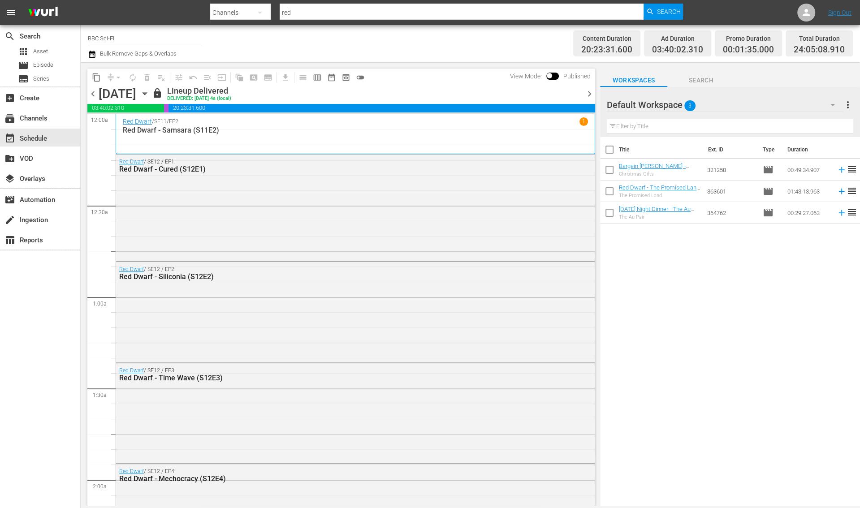
click at [590, 94] on span "chevron_right" at bounding box center [589, 93] width 11 height 11
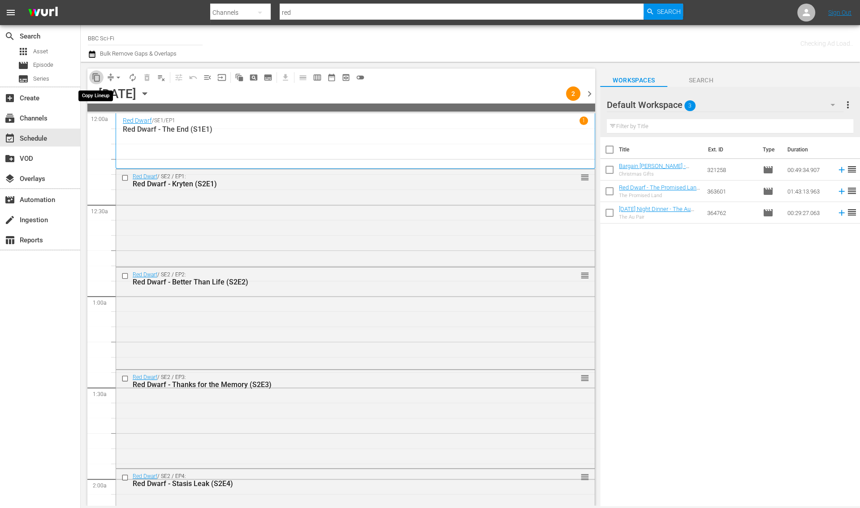
click at [97, 79] on span "content_copy" at bounding box center [96, 77] width 9 height 9
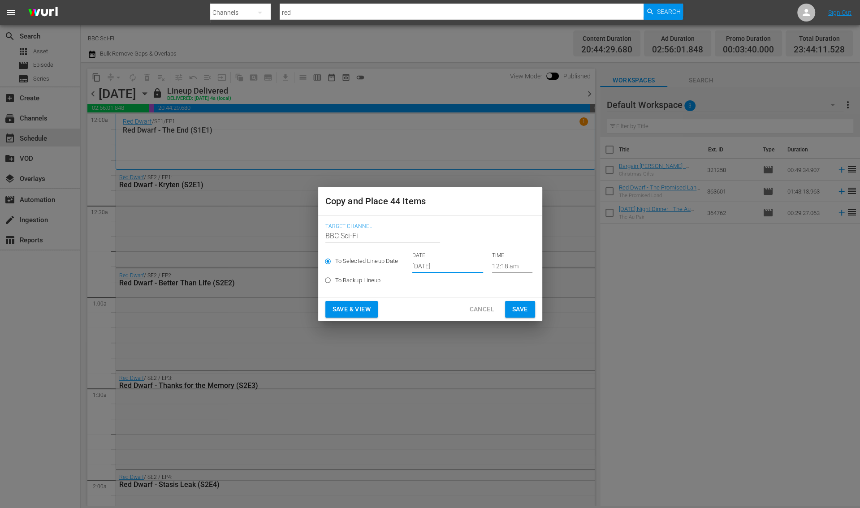
click at [424, 261] on input "Oct 8th 2025" at bounding box center [447, 266] width 71 height 13
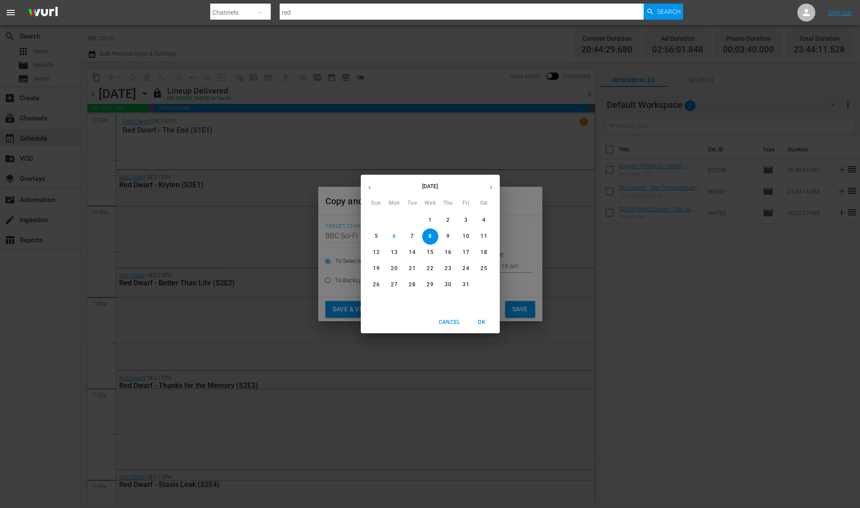
click at [376, 283] on p "26" at bounding box center [376, 285] width 6 height 8
type input "Oct 26th 2025"
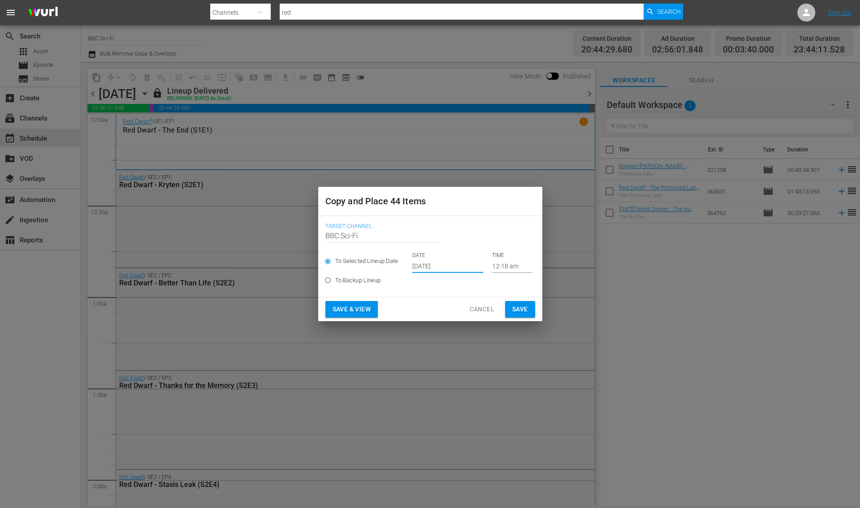
click at [522, 305] on span "Save" at bounding box center [520, 309] width 16 height 11
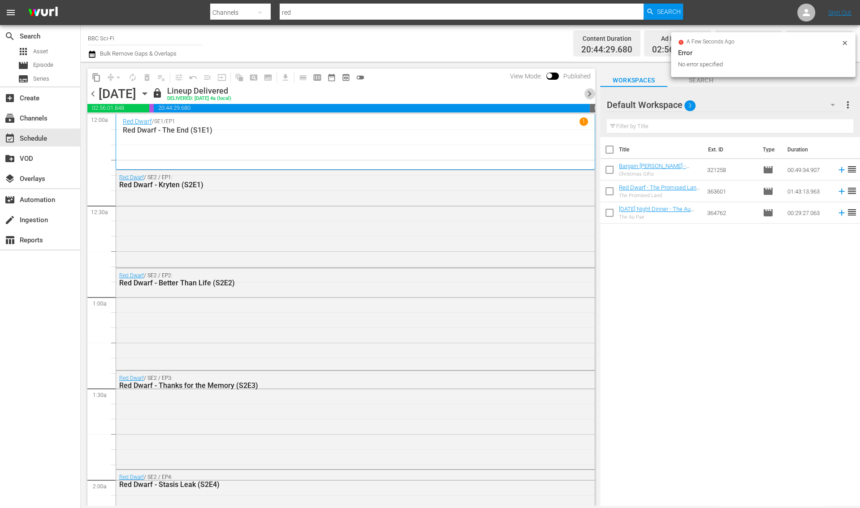
click at [589, 95] on span "chevron_right" at bounding box center [589, 93] width 11 height 11
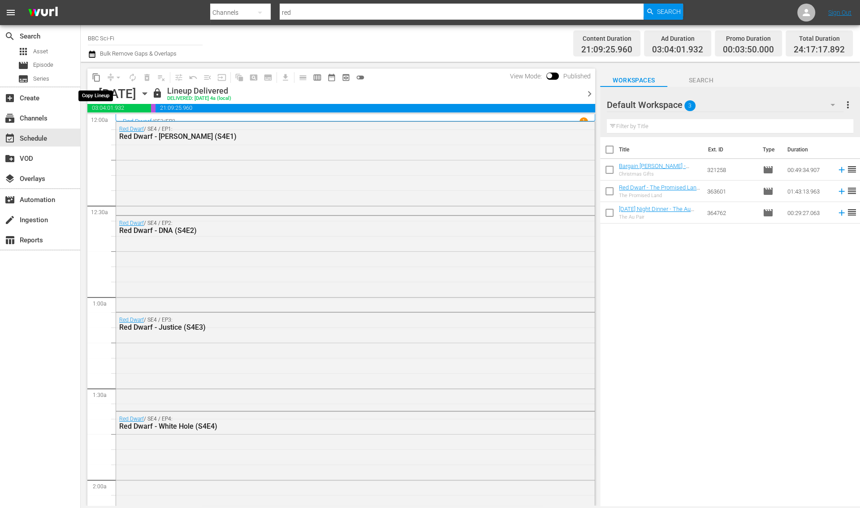
click at [95, 78] on span "content_copy" at bounding box center [96, 77] width 9 height 9
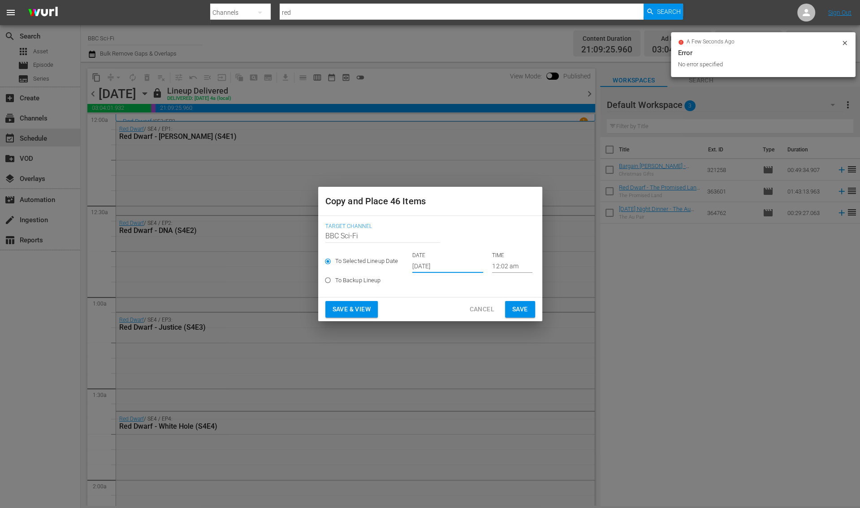
click at [441, 262] on input "Oct 8th 2025" at bounding box center [447, 266] width 71 height 13
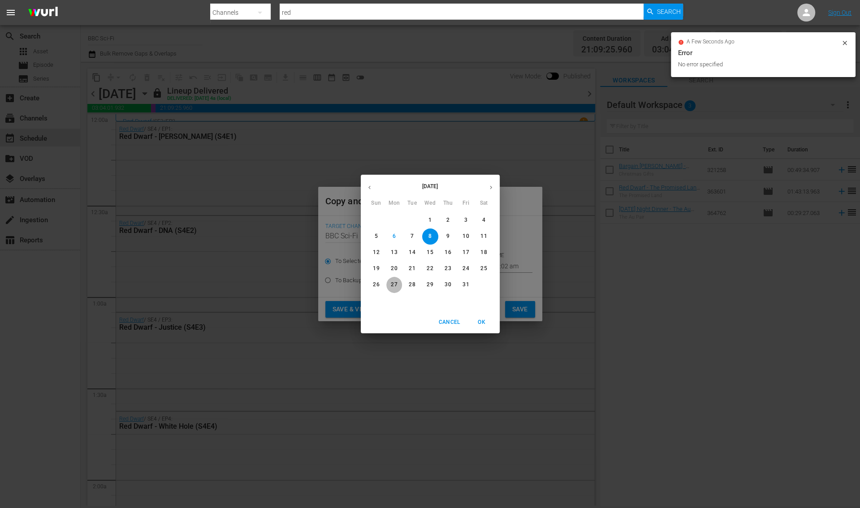
click at [395, 286] on p "27" at bounding box center [394, 285] width 6 height 8
type input "Oct 27th 2025"
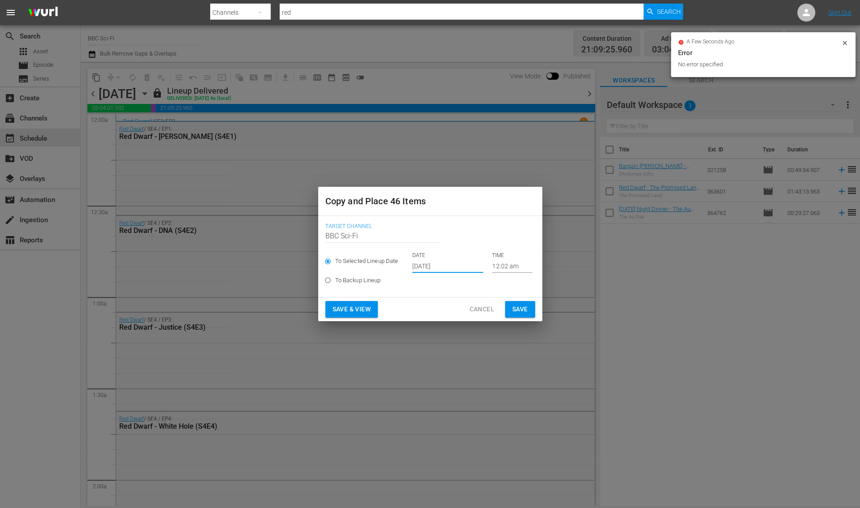
click at [528, 308] on button "Save" at bounding box center [520, 309] width 30 height 17
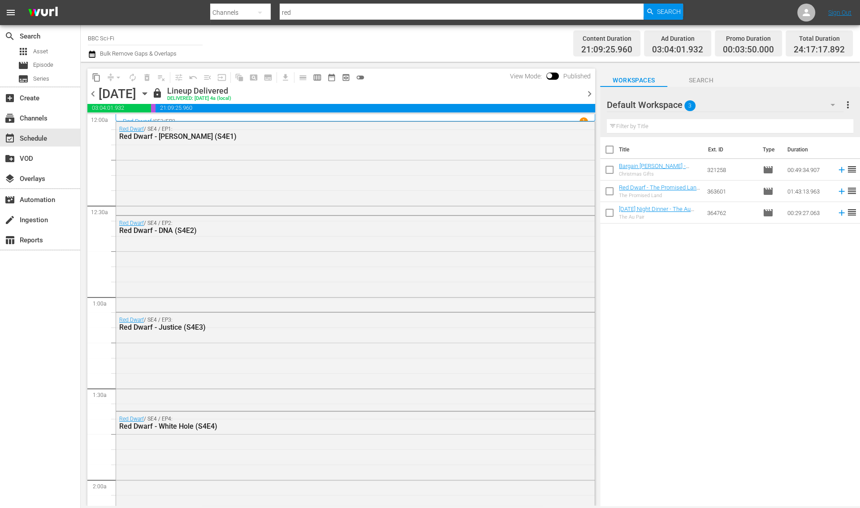
click at [587, 90] on span "chevron_right" at bounding box center [589, 93] width 11 height 11
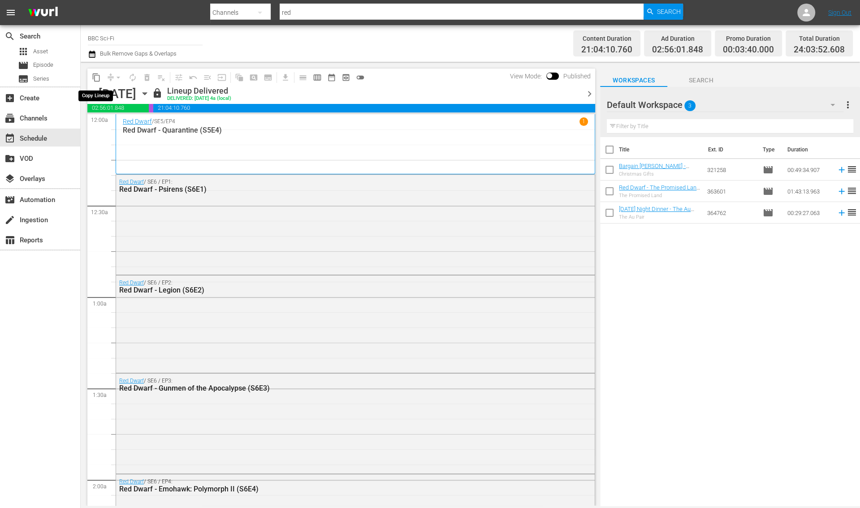
click at [97, 80] on span "content_copy" at bounding box center [96, 77] width 9 height 9
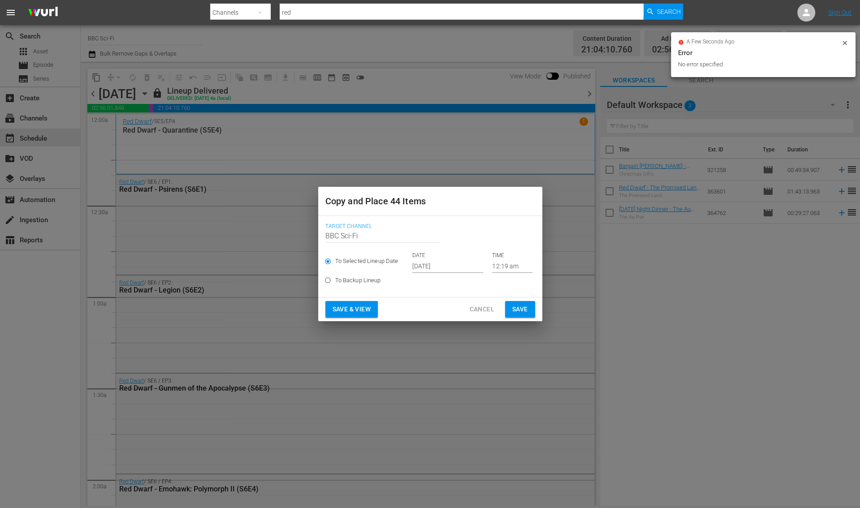
click at [425, 273] on label "To Backup Lineup" at bounding box center [424, 280] width 208 height 15
click at [335, 275] on input "To Backup Lineup" at bounding box center [327, 282] width 15 height 15
radio input "true"
click at [427, 268] on div "To Selected Lineup Date DATE Oct 8th 2025 TIME 12:19 am" at bounding box center [430, 262] width 210 height 21
click at [436, 266] on div "To Selected Lineup Date DATE Oct 8th 2025 TIME 12:19 am" at bounding box center [430, 262] width 210 height 21
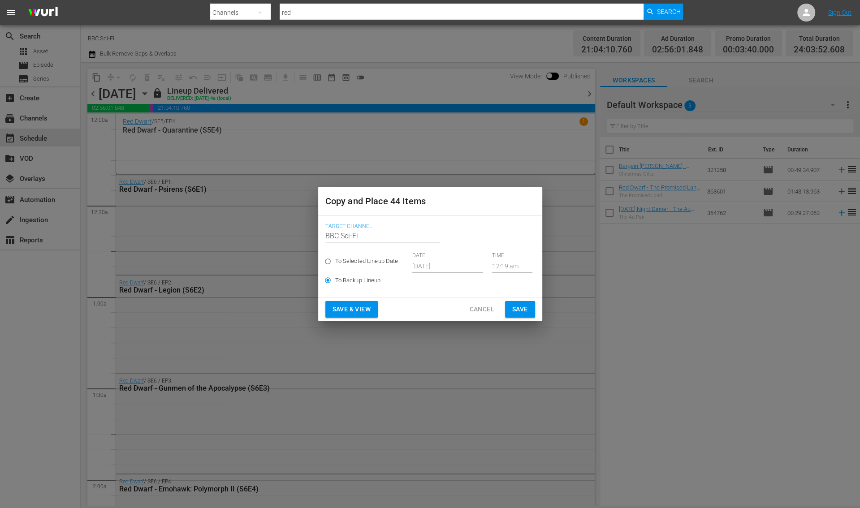
click at [439, 266] on div "To Selected Lineup Date DATE Oct 8th 2025 TIME 12:19 am" at bounding box center [430, 262] width 210 height 21
click at [328, 261] on input "To Selected Lineup Date" at bounding box center [327, 263] width 15 height 15
radio input "true"
click at [422, 261] on input "Oct 8th 2025" at bounding box center [447, 266] width 71 height 13
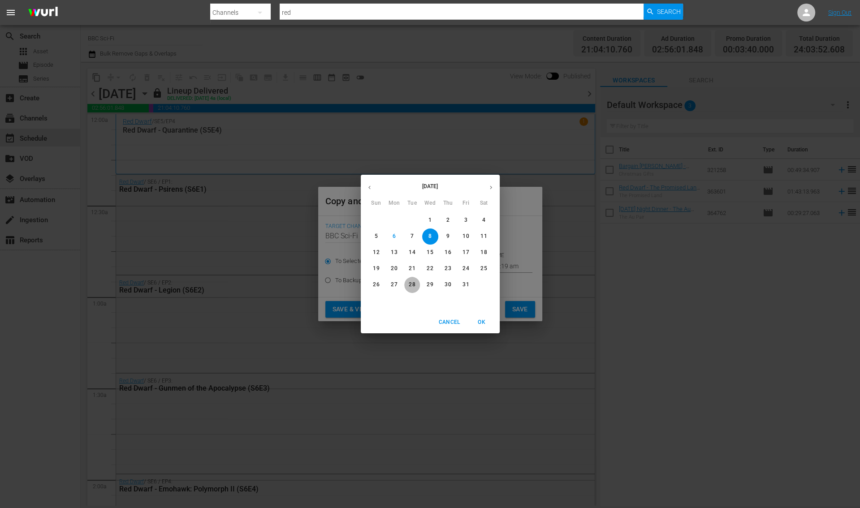
click at [411, 285] on p "28" at bounding box center [412, 285] width 6 height 8
type input "Oct 28th 2025"
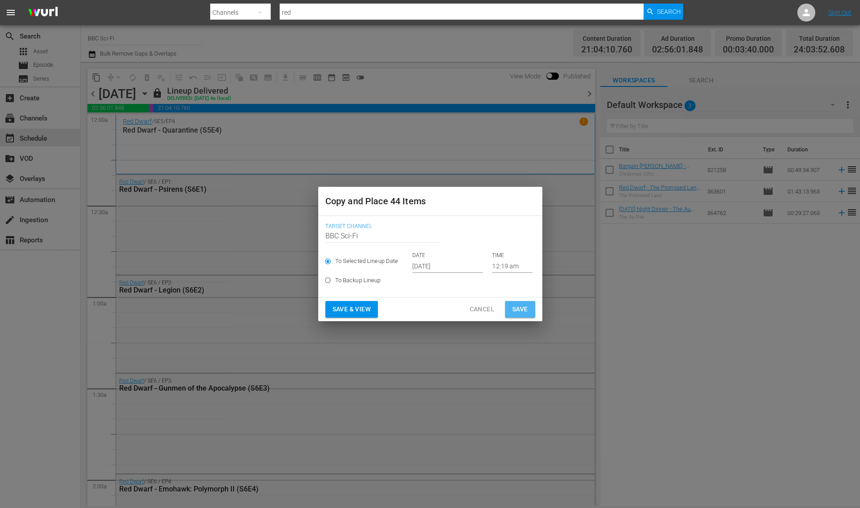
click at [510, 307] on button "Save" at bounding box center [520, 309] width 30 height 17
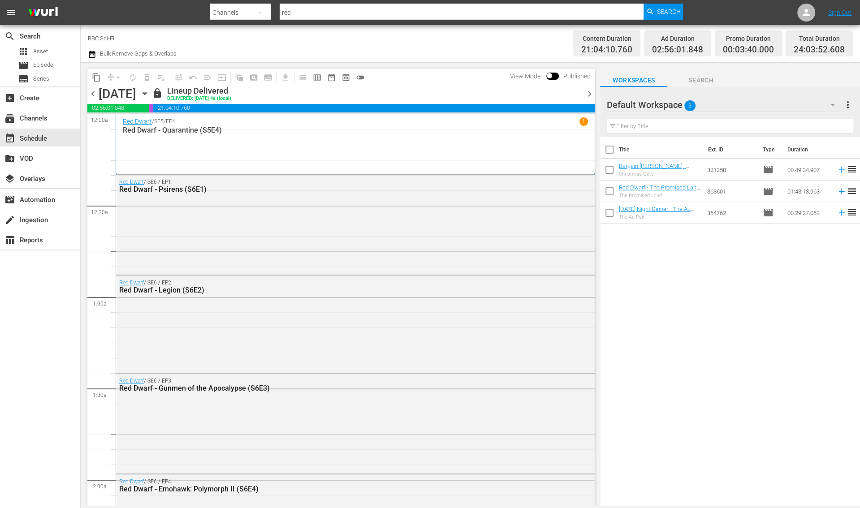
click at [591, 92] on span "chevron_right" at bounding box center [589, 93] width 11 height 11
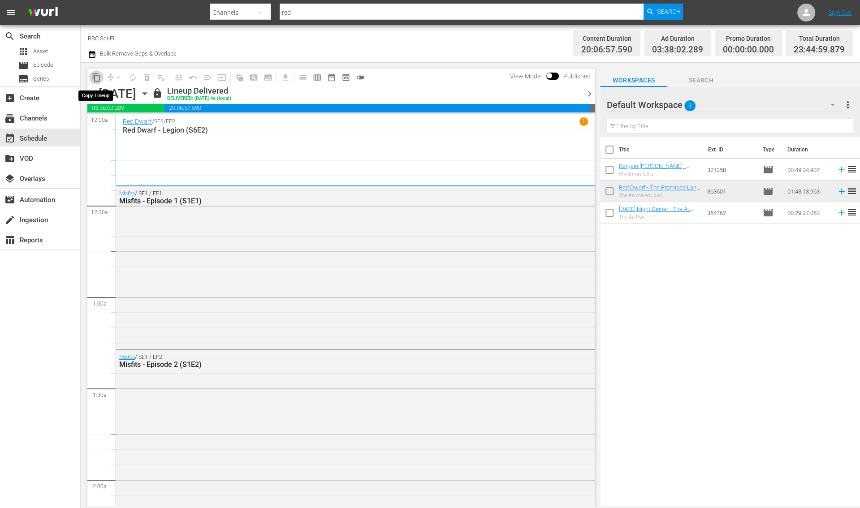
click at [97, 74] on span "content_copy" at bounding box center [96, 77] width 9 height 9
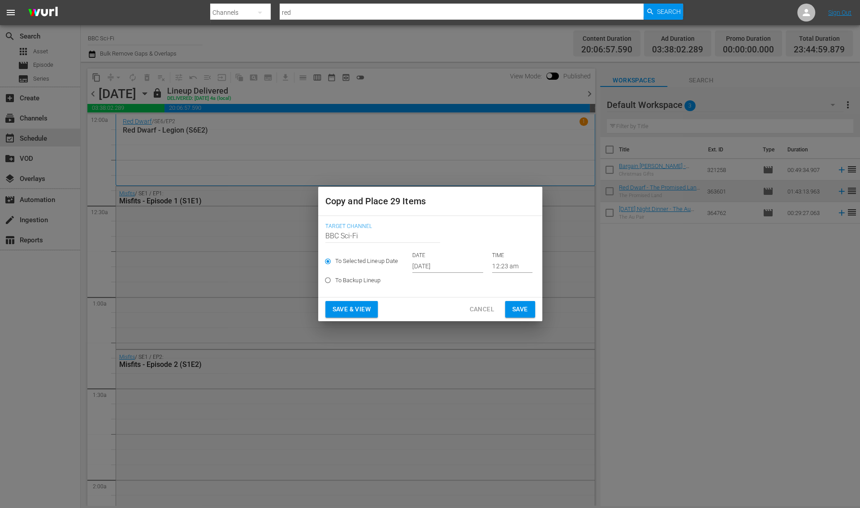
click at [434, 266] on input "Oct 8th 2025" at bounding box center [447, 266] width 71 height 13
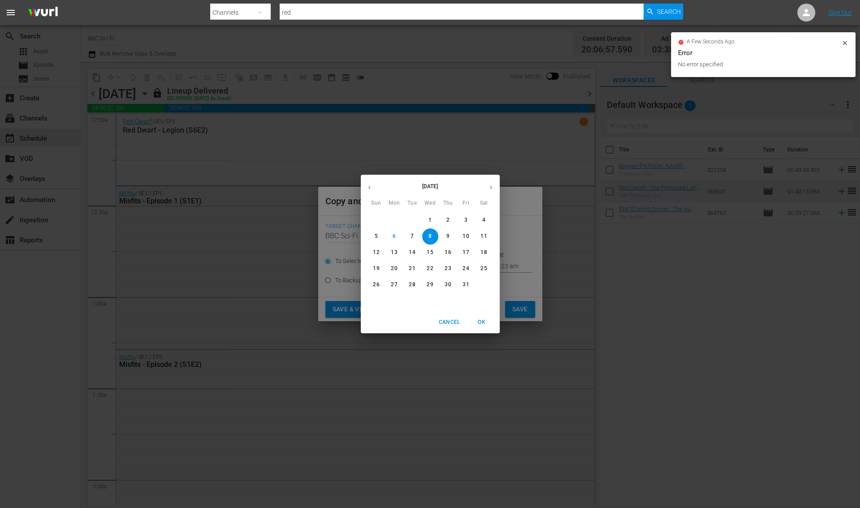
click at [429, 287] on p "29" at bounding box center [430, 285] width 6 height 8
type input "Oct 29th 2025"
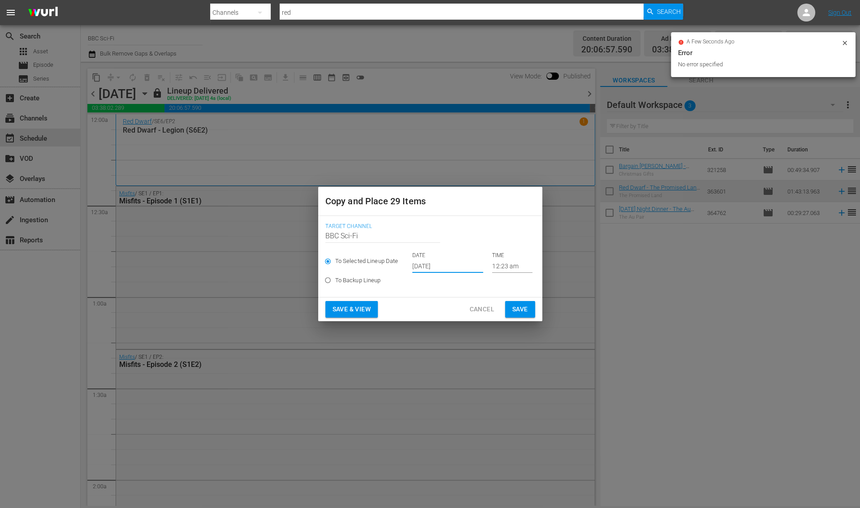
click at [525, 311] on span "Save" at bounding box center [520, 309] width 16 height 11
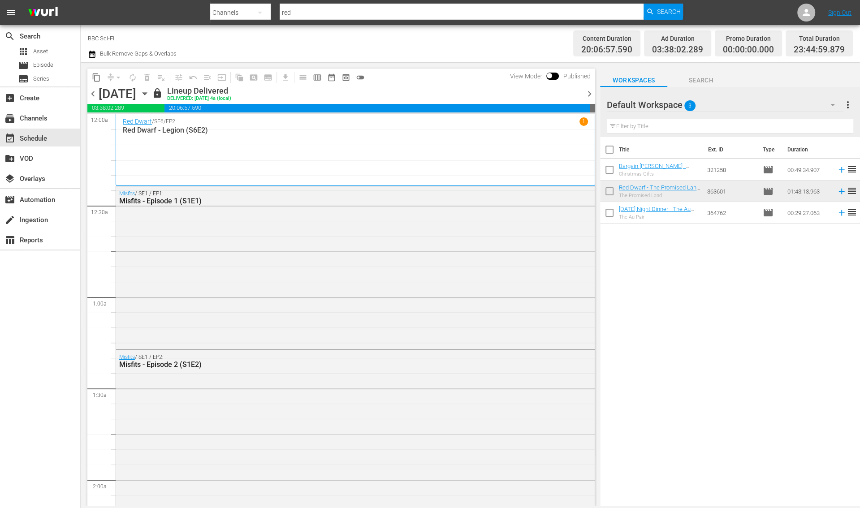
click at [588, 95] on span "chevron_right" at bounding box center [589, 93] width 11 height 11
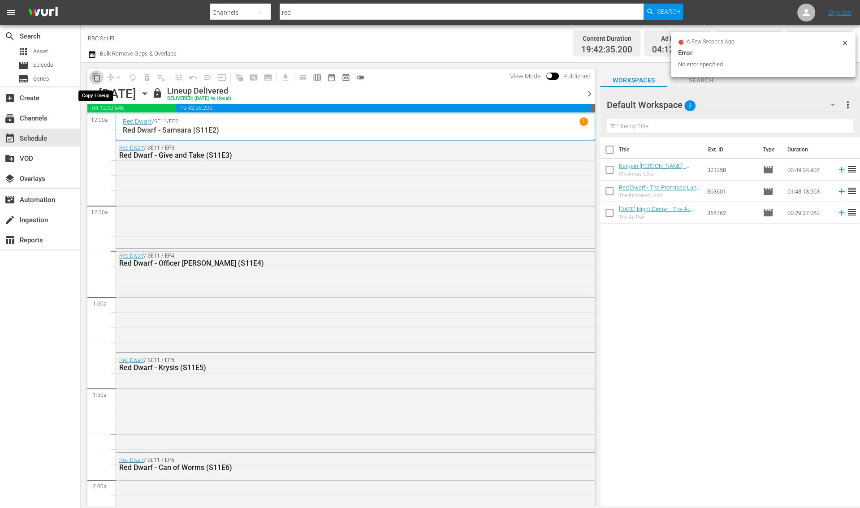
click at [96, 78] on span "content_copy" at bounding box center [96, 77] width 9 height 9
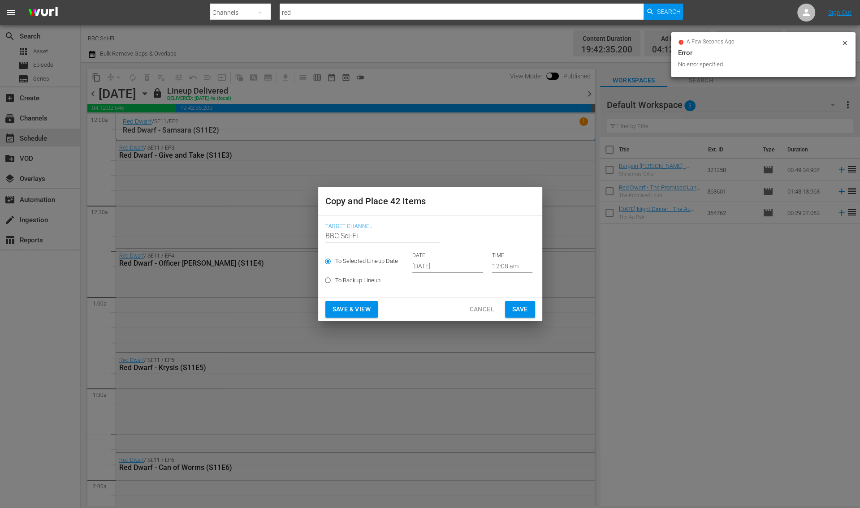
click at [430, 261] on input "Oct 8th 2025" at bounding box center [447, 266] width 71 height 13
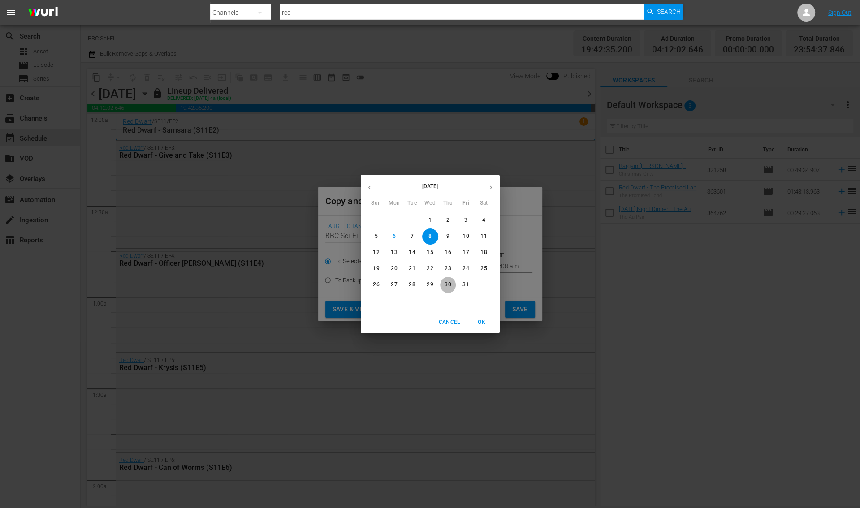
click at [450, 286] on p "30" at bounding box center [448, 285] width 6 height 8
type input "Oct 30th 2025"
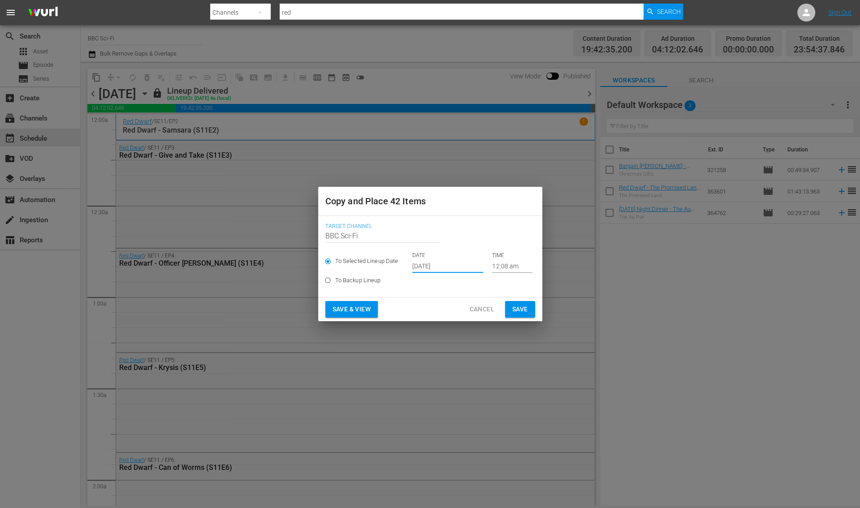
click at [512, 310] on span "Save" at bounding box center [520, 309] width 16 height 11
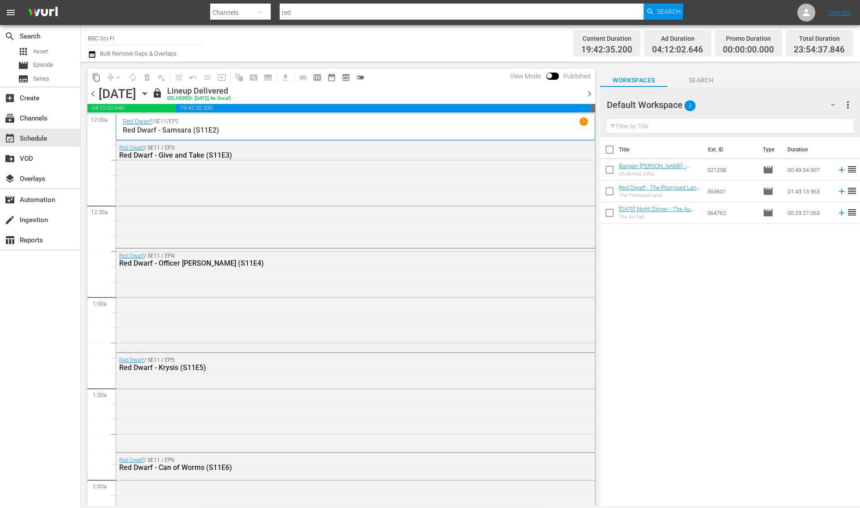
click at [592, 93] on span "chevron_right" at bounding box center [589, 93] width 11 height 11
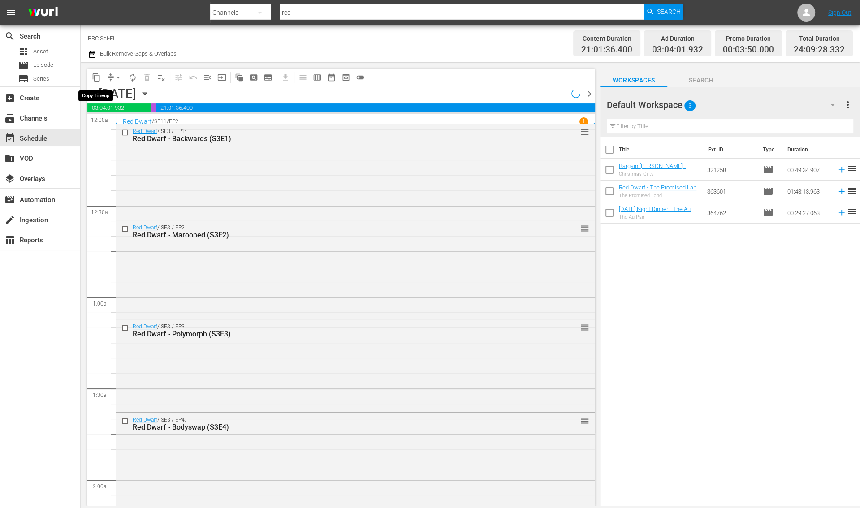
click at [97, 77] on span "content_copy" at bounding box center [96, 77] width 9 height 9
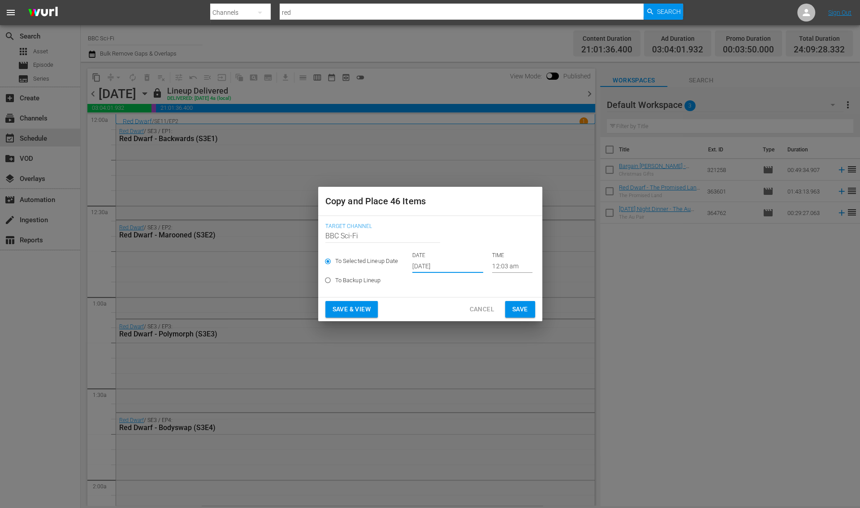
click at [435, 267] on input "Oct 8th 2025" at bounding box center [447, 266] width 71 height 13
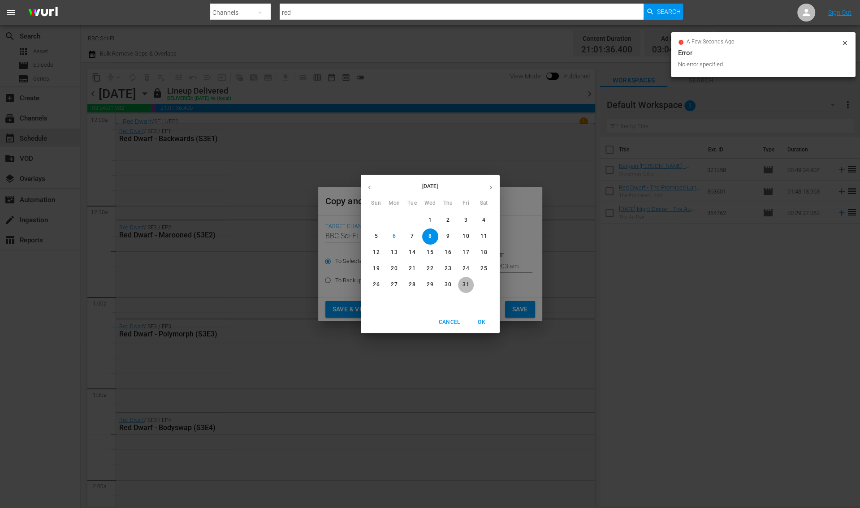
click at [467, 285] on p "31" at bounding box center [466, 285] width 6 height 8
type input "Oct 31st 2025"
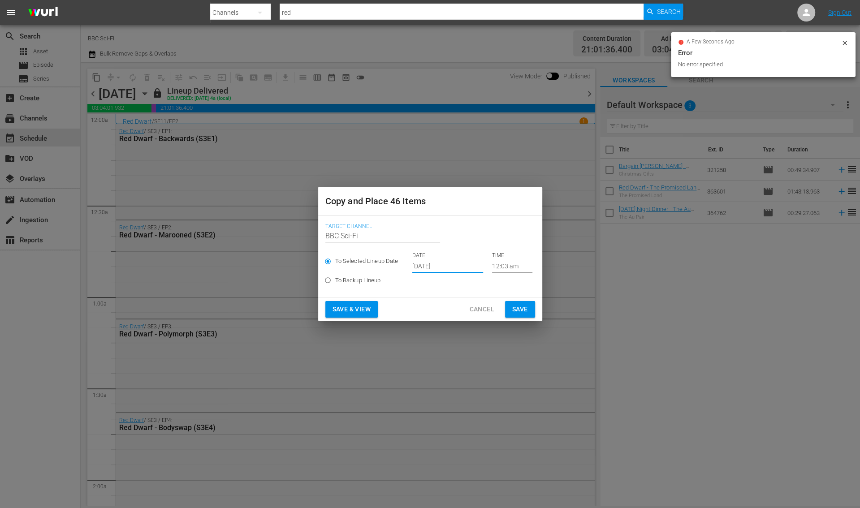
click at [520, 311] on span "Save" at bounding box center [520, 309] width 16 height 11
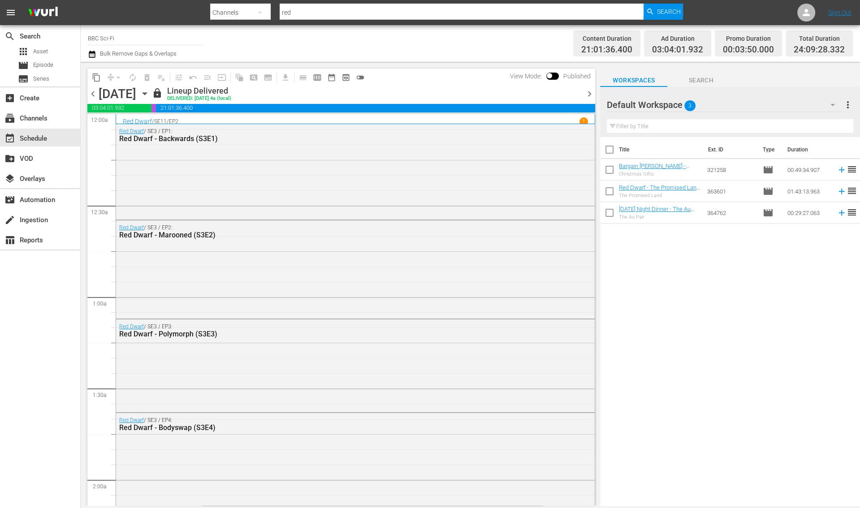
click at [150, 93] on icon "button" at bounding box center [145, 94] width 10 height 10
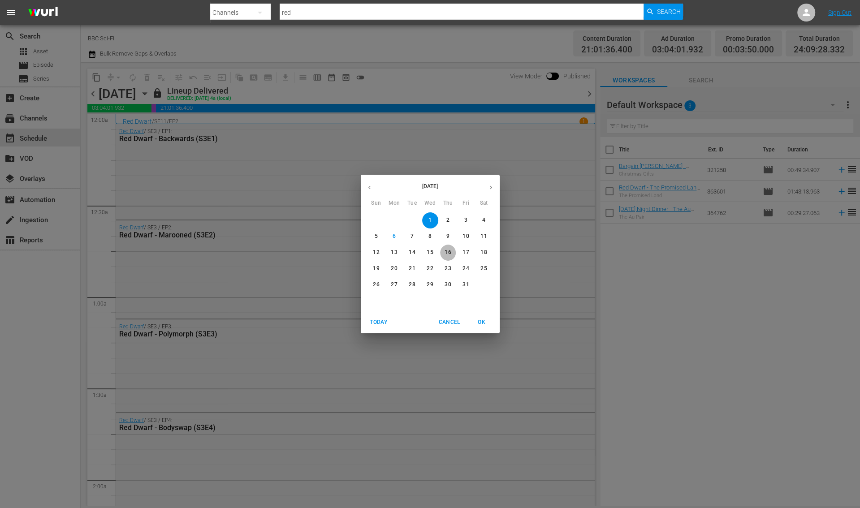
click at [445, 253] on p "16" at bounding box center [448, 253] width 6 height 8
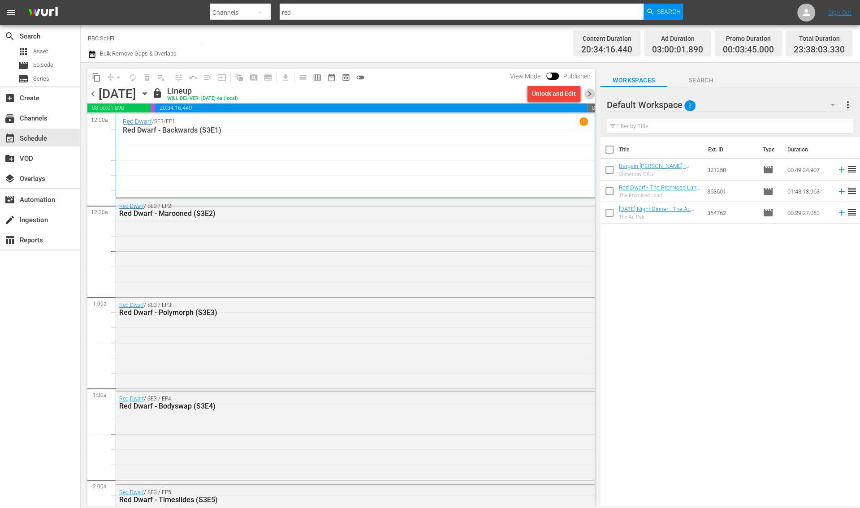
click at [591, 94] on span "chevron_right" at bounding box center [589, 93] width 11 height 11
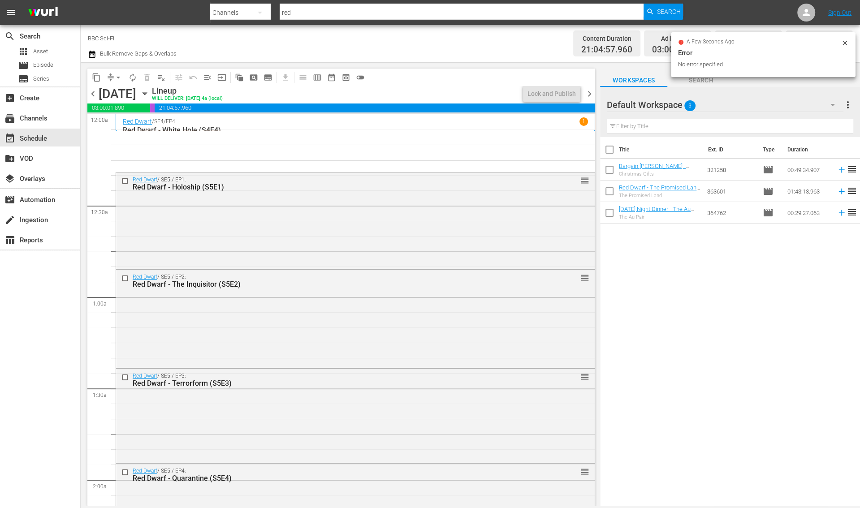
click at [89, 55] on icon "button" at bounding box center [92, 54] width 6 height 7
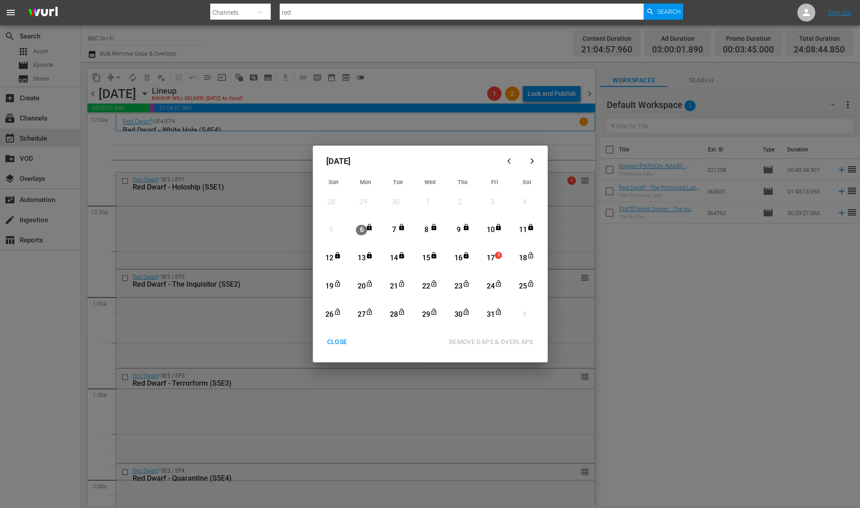
click at [493, 262] on div "17" at bounding box center [490, 258] width 11 height 10
click at [490, 310] on div "31" at bounding box center [490, 315] width 11 height 10
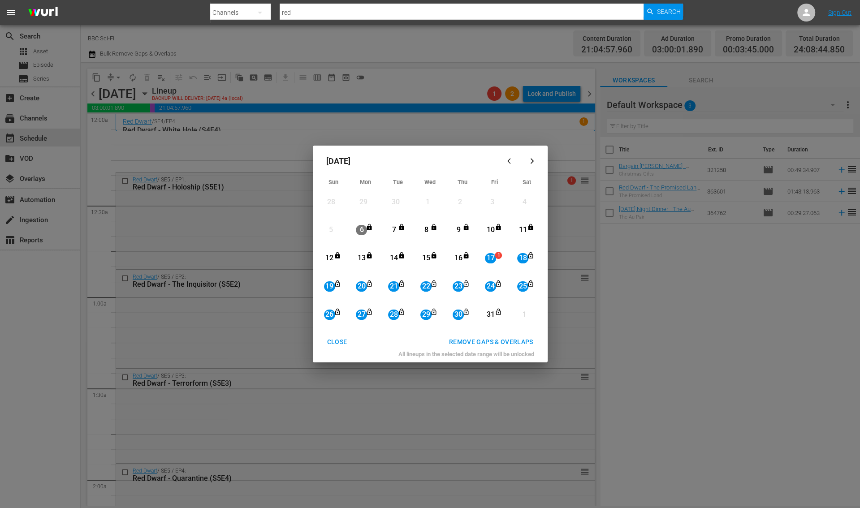
click at [507, 343] on div "REMOVE GAPS & OVERLAPS" at bounding box center [491, 342] width 99 height 11
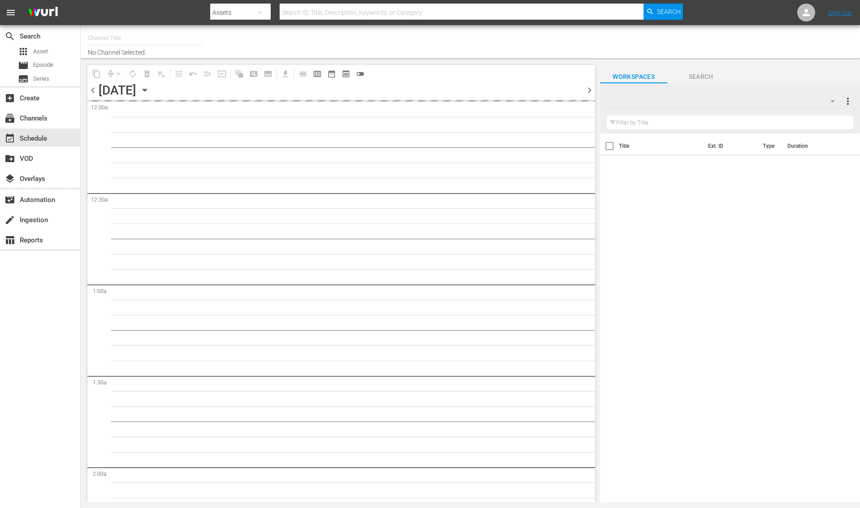
type input "BBC Sci-Fi (1574)"
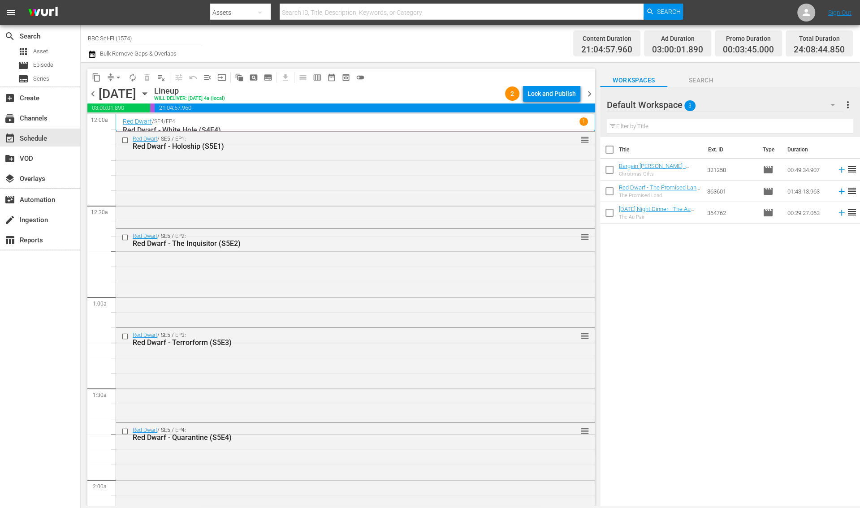
click at [529, 91] on div "Lock and Publish" at bounding box center [552, 94] width 48 height 16
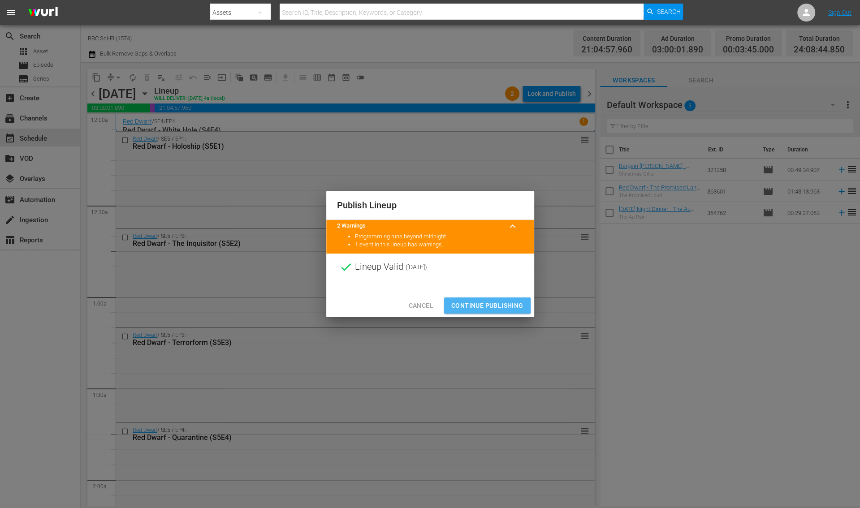
click at [491, 308] on span "Continue Publishing" at bounding box center [487, 305] width 72 height 11
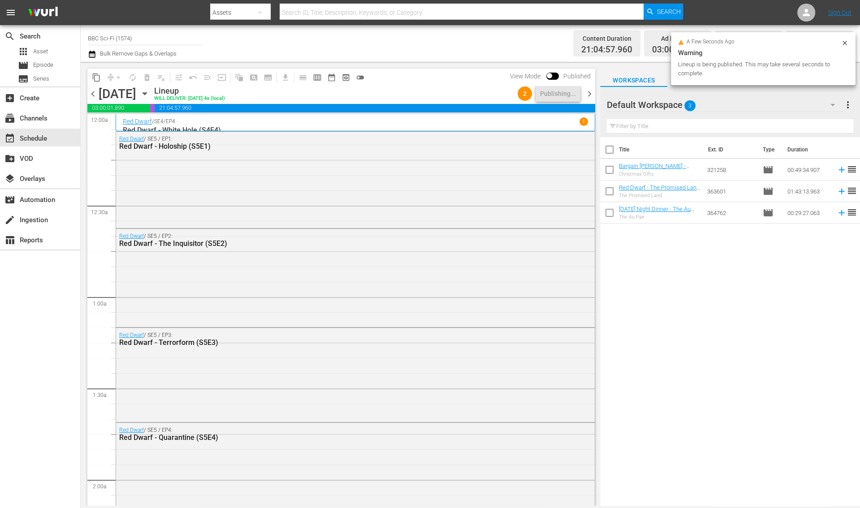
click at [584, 96] on span "chevron_right" at bounding box center [589, 93] width 11 height 11
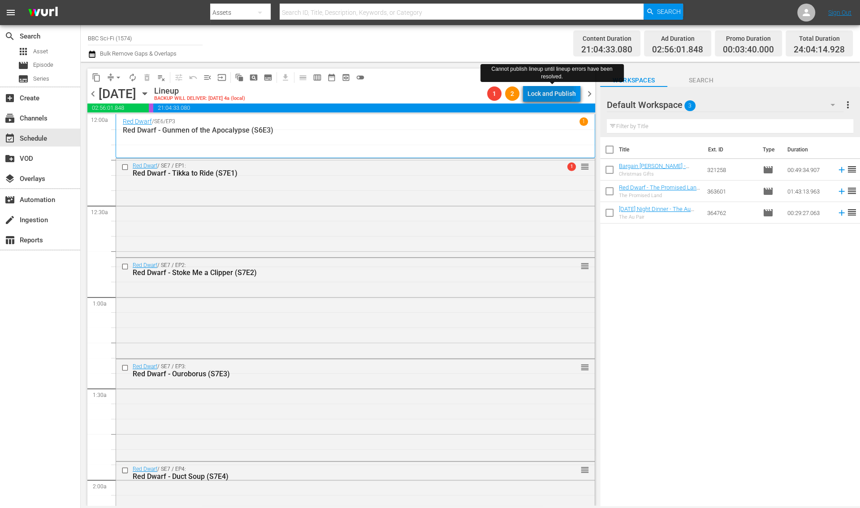
click at [551, 90] on div "Lock and Publish" at bounding box center [552, 94] width 48 height 16
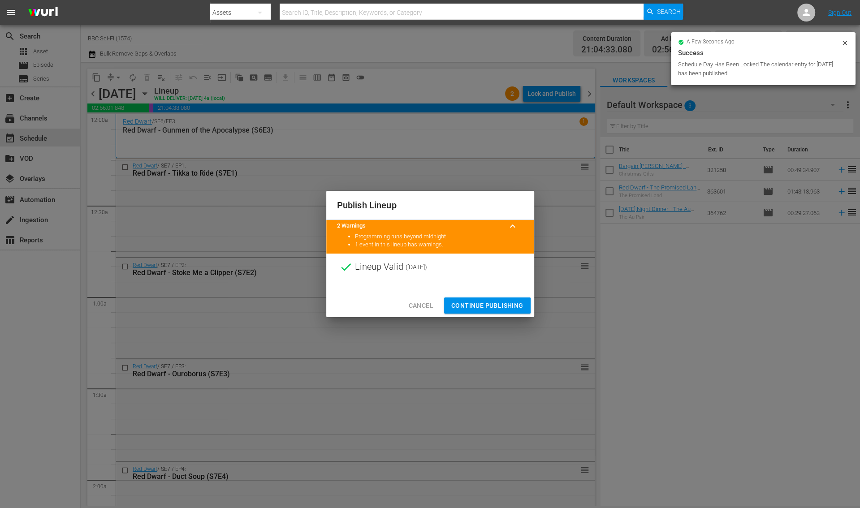
click at [457, 304] on span "Continue Publishing" at bounding box center [487, 305] width 72 height 11
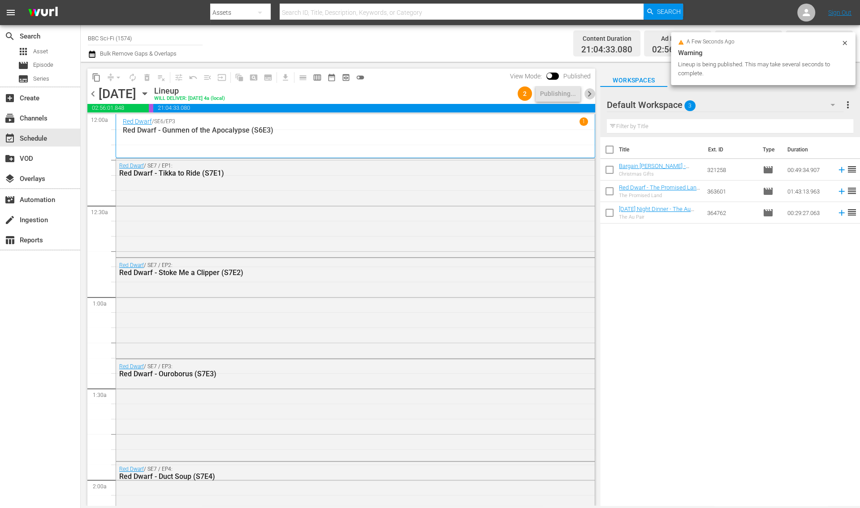
click at [587, 94] on span "chevron_right" at bounding box center [589, 93] width 11 height 11
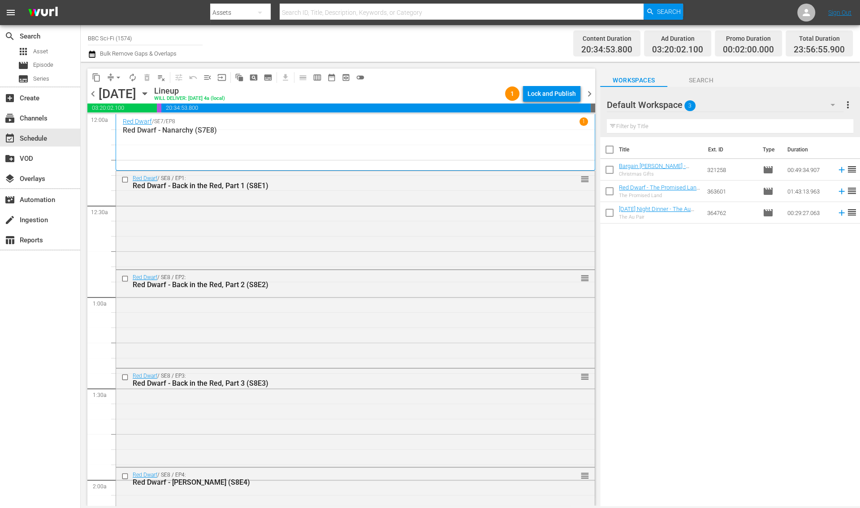
click at [577, 95] on button "Lock and Publish" at bounding box center [551, 94] width 57 height 16
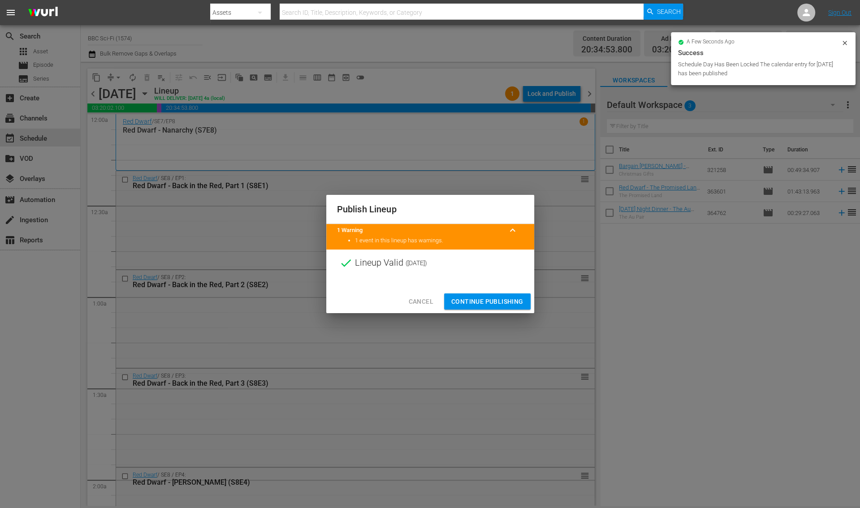
click at [458, 303] on span "Continue Publishing" at bounding box center [487, 301] width 72 height 11
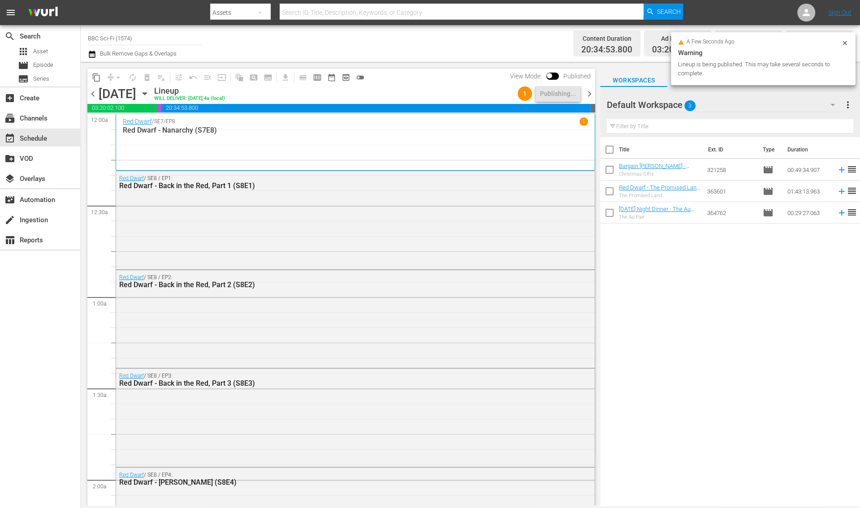
click at [596, 94] on div "content_copy compress arrow_drop_down autorenew_outlined delete_forever_outline…" at bounding box center [339, 284] width 517 height 444
click at [586, 97] on span "chevron_right" at bounding box center [589, 93] width 11 height 11
